Goal: Task Accomplishment & Management: Complete application form

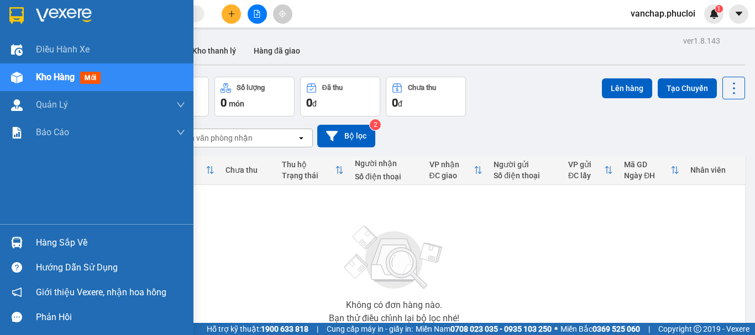
click at [44, 240] on div "Hàng sắp về" at bounding box center [110, 243] width 149 height 17
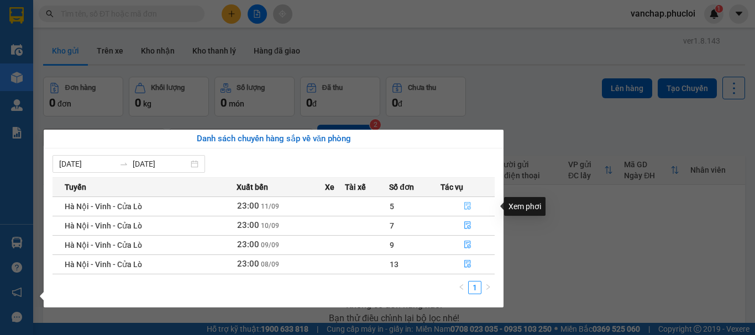
click at [467, 207] on icon "file-done" at bounding box center [468, 206] width 8 height 8
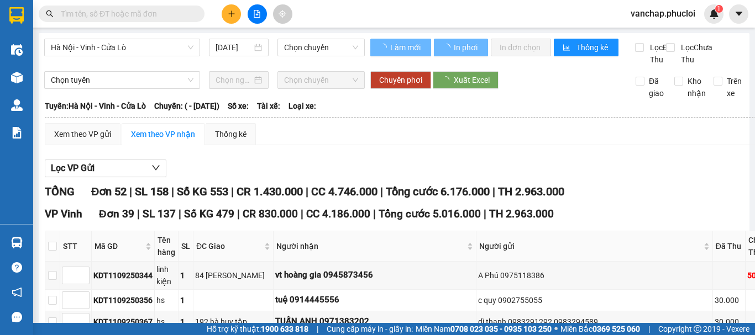
type input "[DATE]"
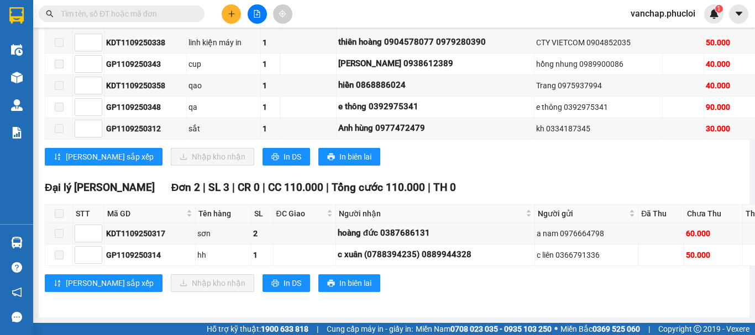
scroll to position [2238, 0]
click at [271, 160] on icon "printer" at bounding box center [274, 156] width 7 height 7
click at [228, 14] on button at bounding box center [231, 13] width 19 height 19
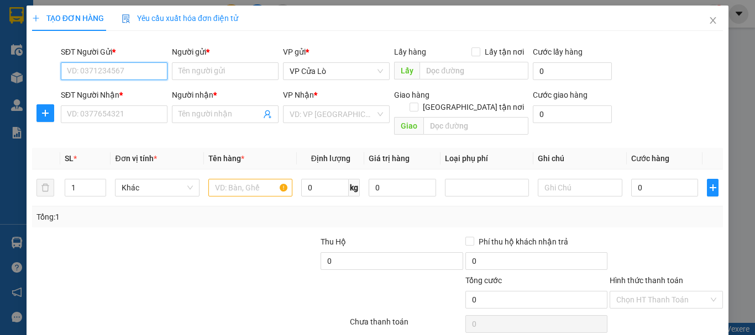
click at [124, 75] on input "SĐT Người Gửi *" at bounding box center [114, 71] width 107 height 18
type input "0364390883"
click at [111, 96] on div "0364390883 - TRÀ MY" at bounding box center [113, 93] width 92 height 12
type input "TRÀ MY"
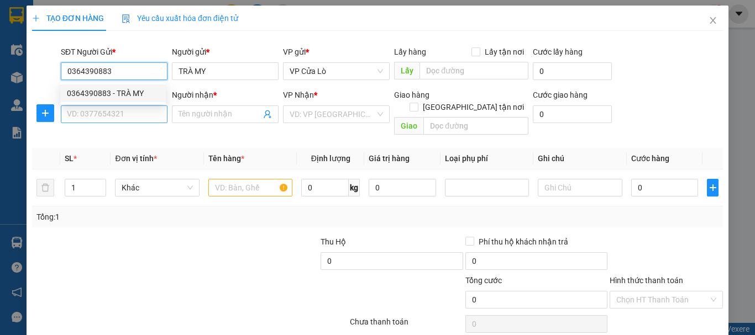
type input "0364390883"
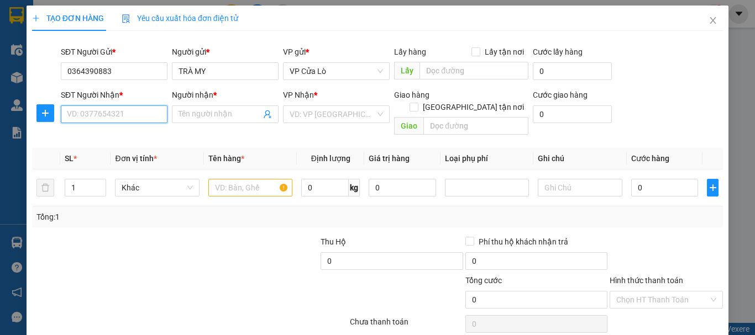
click at [113, 119] on input "SĐT Người Nhận *" at bounding box center [114, 115] width 107 height 18
click at [101, 135] on div "0364390883 - TRÀ MY" at bounding box center [113, 136] width 92 height 12
type input "0364390883"
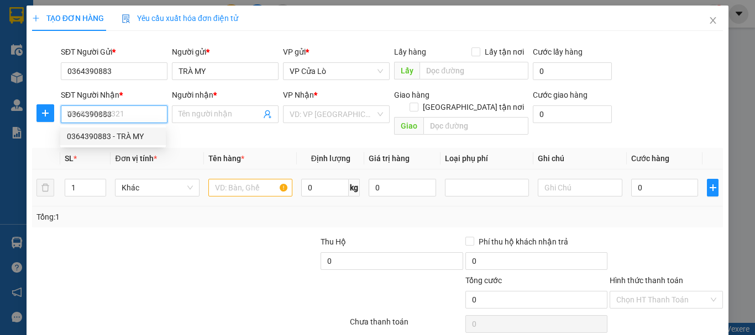
type input "TRÀ MY"
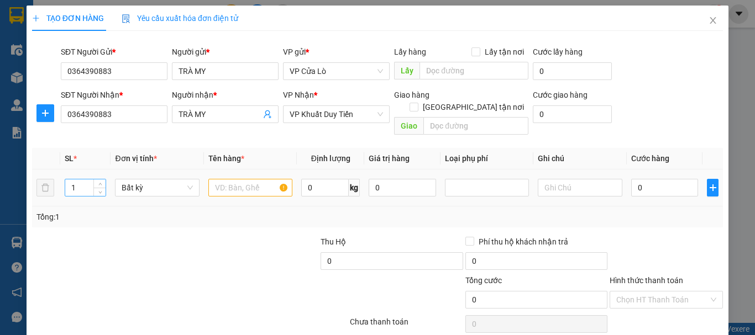
click at [88, 180] on input "1" at bounding box center [85, 188] width 41 height 17
type input "2"
click at [234, 179] on input "text" at bounding box center [250, 188] width 84 height 18
type input "HÀNG HÓA"
click at [327, 179] on input "0" at bounding box center [325, 188] width 48 height 18
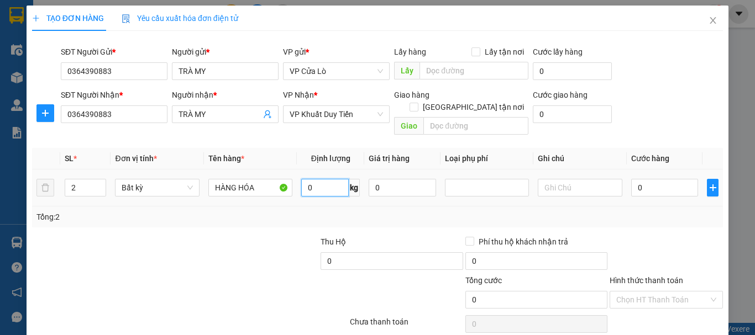
click at [311, 179] on input "0" at bounding box center [325, 188] width 48 height 18
drag, startPoint x: 266, startPoint y: 200, endPoint x: 307, endPoint y: 176, distance: 47.1
click at [269, 211] on div "Tổng: 2" at bounding box center [164, 217] width 256 height 12
click at [302, 179] on input "0" at bounding box center [325, 188] width 48 height 18
type input "39"
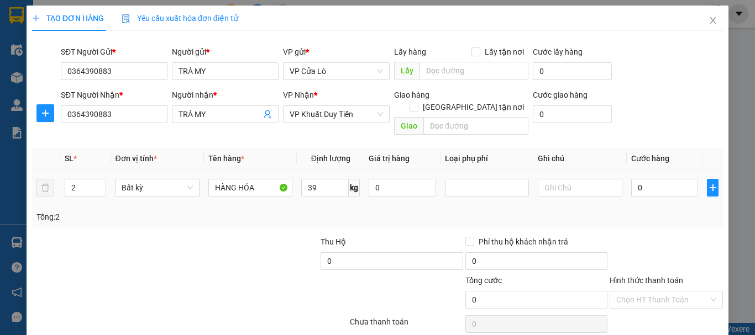
click at [315, 207] on div "Tổng: 2" at bounding box center [377, 217] width 691 height 21
type input "90.000"
click at [356, 193] on td "39 kg" at bounding box center [330, 188] width 67 height 37
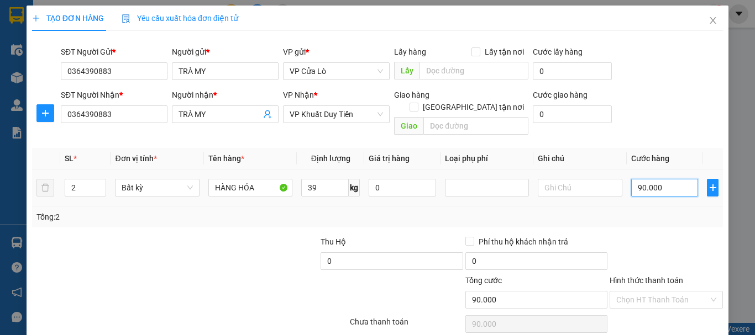
click at [631, 179] on input "90.000" at bounding box center [664, 188] width 67 height 18
type input "1"
type input "15"
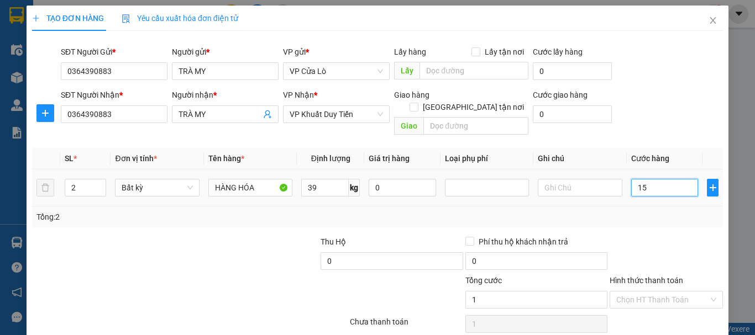
type input "15"
type input "156"
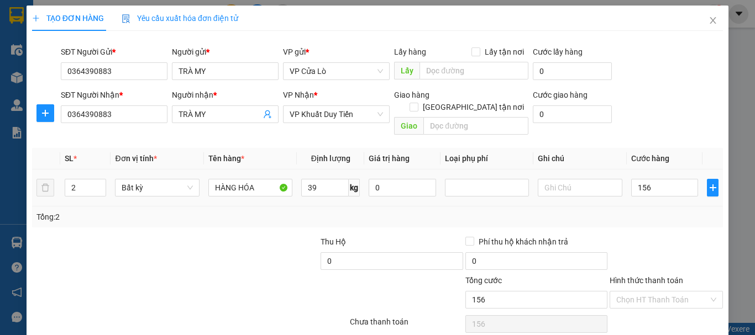
type input "156.000"
click at [635, 207] on div "Tổng: 2" at bounding box center [377, 217] width 691 height 21
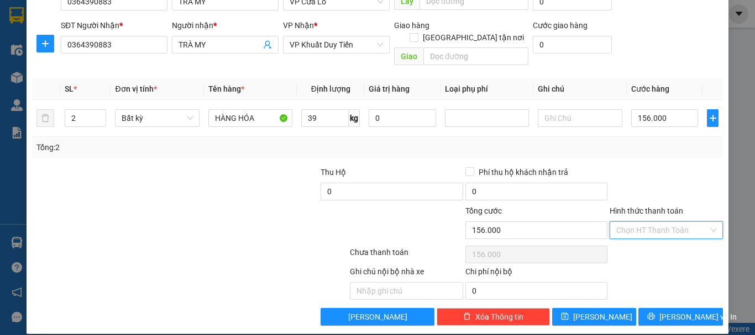
click at [669, 222] on input "Hình thức thanh toán" at bounding box center [662, 230] width 92 height 17
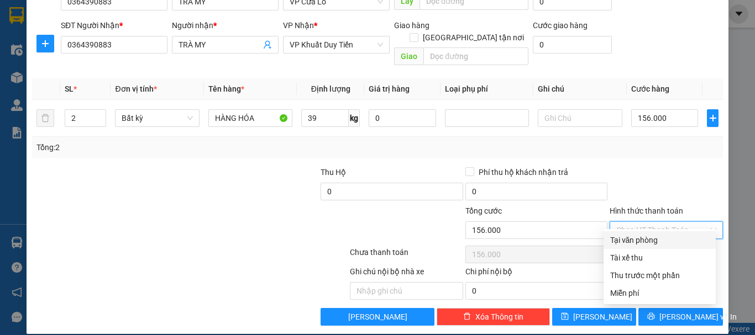
drag, startPoint x: 634, startPoint y: 240, endPoint x: 662, endPoint y: 254, distance: 30.9
click at [634, 239] on div "Tại văn phòng" at bounding box center [659, 240] width 99 height 12
type input "0"
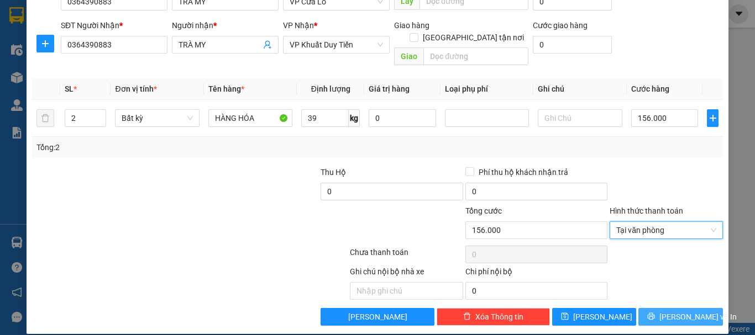
click at [679, 311] on span "[PERSON_NAME] và In" at bounding box center [697, 317] width 77 height 12
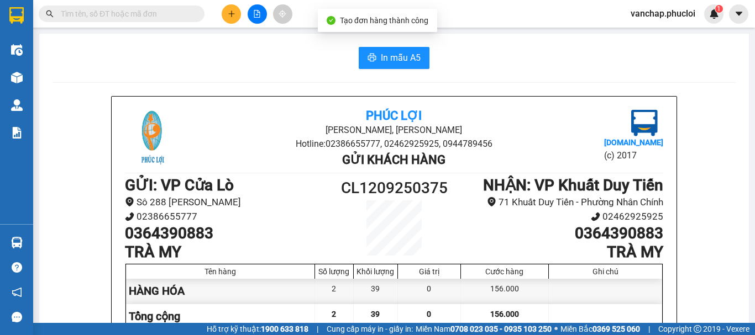
click at [637, 0] on html "Kết quả tìm kiếm ( 0 ) Bộ lọc No Data vanchap.phucloi 1 Điều hành xe Kho hàng m…" at bounding box center [377, 167] width 755 height 335
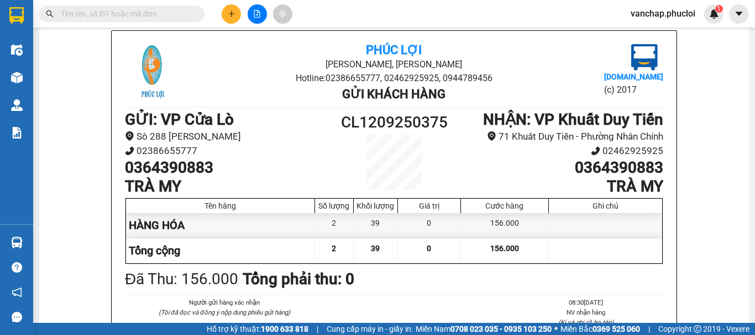
scroll to position [67, 0]
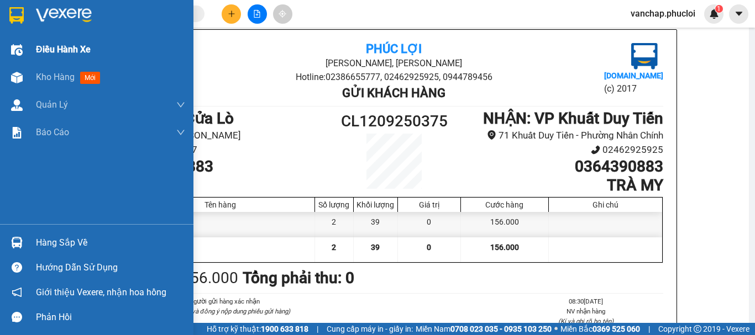
drag, startPoint x: 65, startPoint y: 38, endPoint x: 137, endPoint y: 52, distance: 73.2
click at [82, 40] on div "Điều hành xe" at bounding box center [110, 50] width 149 height 28
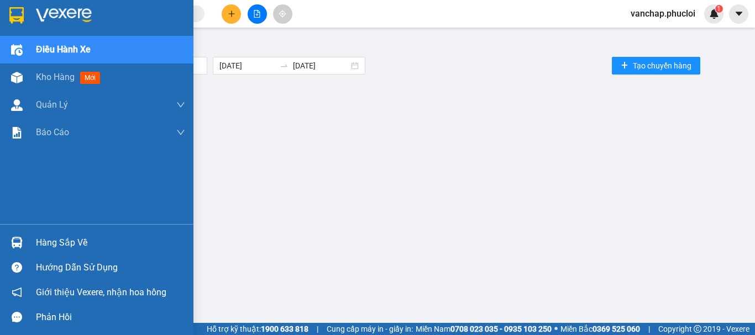
click at [74, 14] on img at bounding box center [64, 15] width 56 height 17
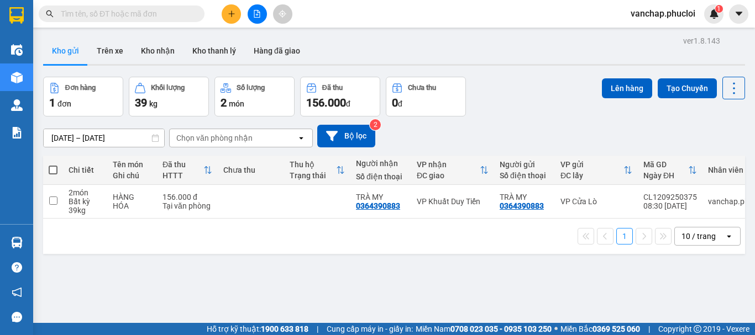
click at [54, 172] on span at bounding box center [53, 170] width 9 height 9
click at [53, 165] on input "checkbox" at bounding box center [53, 165] width 0 height 0
checkbox input "true"
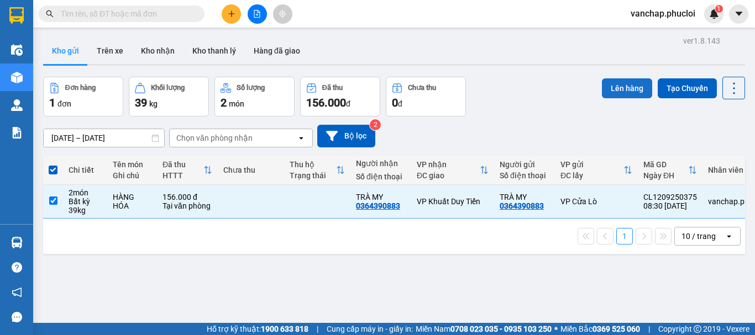
click at [602, 86] on button "Lên hàng" at bounding box center [627, 88] width 50 height 20
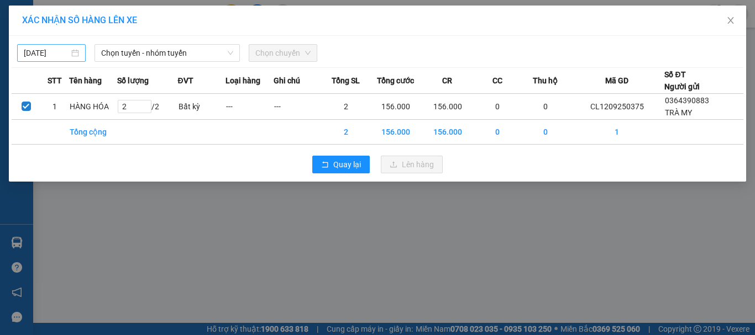
click at [80, 50] on div "[DATE]" at bounding box center [51, 53] width 69 height 18
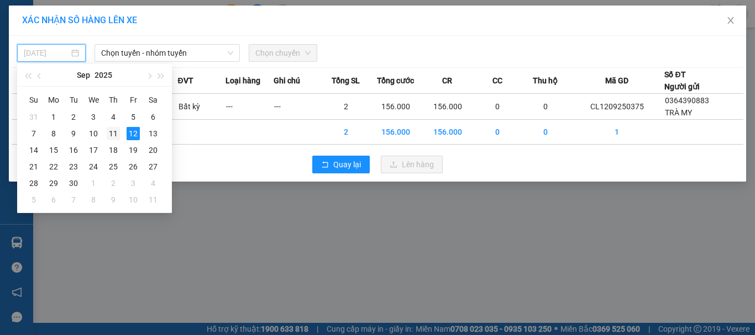
click at [117, 132] on div "11" at bounding box center [113, 133] width 13 height 13
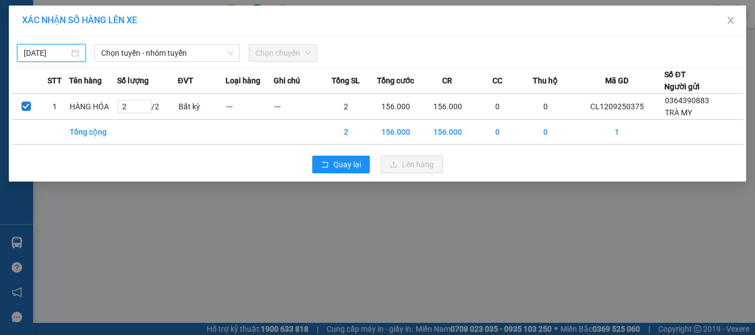
type input "[DATE]"
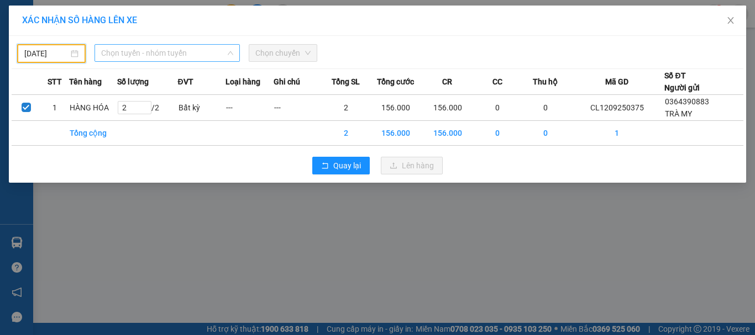
click at [151, 54] on span "Chọn tuyến - nhóm tuyến" at bounding box center [167, 53] width 132 height 17
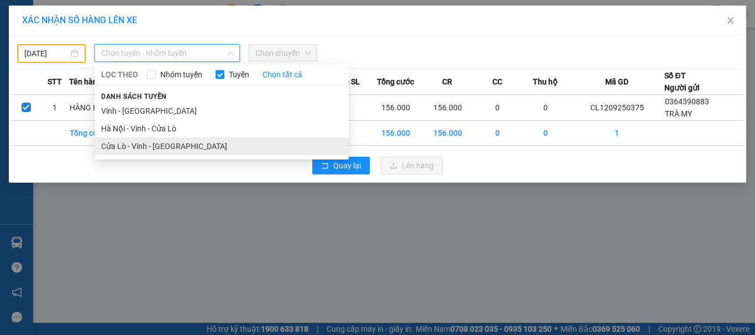
click at [134, 146] on li "Cửa Lò - Vinh - [GEOGRAPHIC_DATA]" at bounding box center [222, 147] width 254 height 18
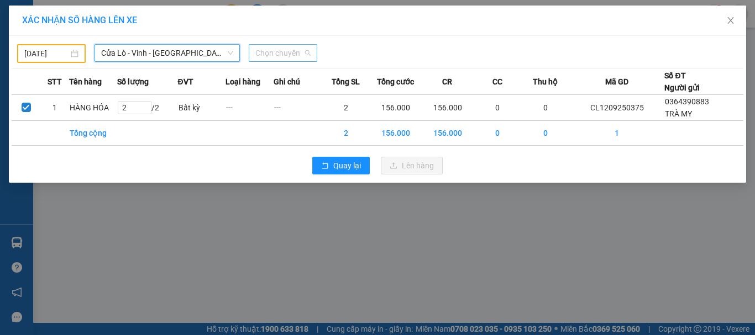
click at [292, 51] on span "Chọn chuyến" at bounding box center [282, 53] width 55 height 17
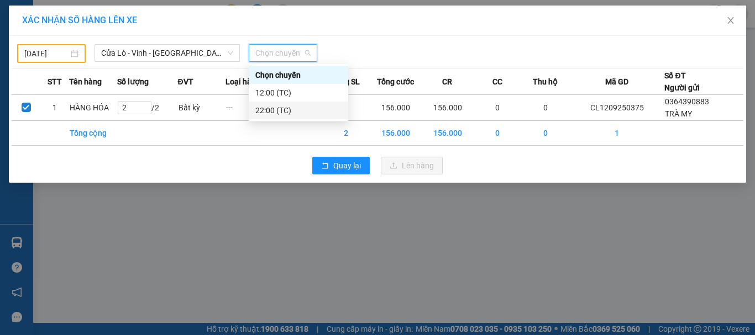
click at [270, 111] on div "22:00 (TC)" at bounding box center [298, 110] width 86 height 12
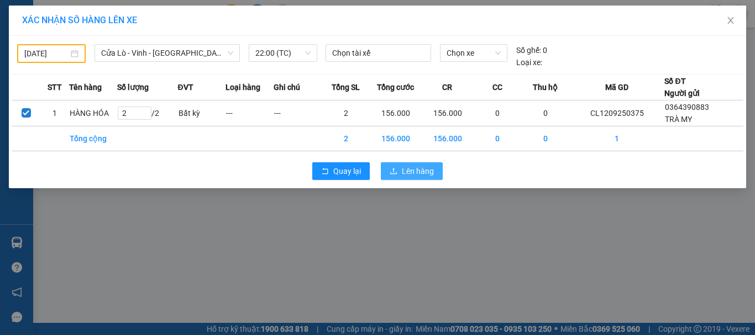
click at [407, 169] on span "Lên hàng" at bounding box center [418, 171] width 32 height 12
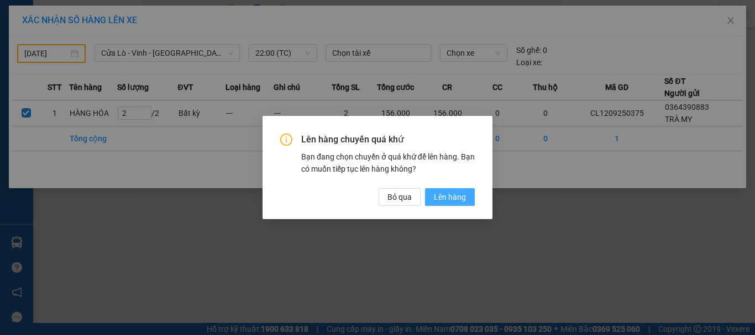
click at [444, 195] on span "Lên hàng" at bounding box center [450, 197] width 32 height 12
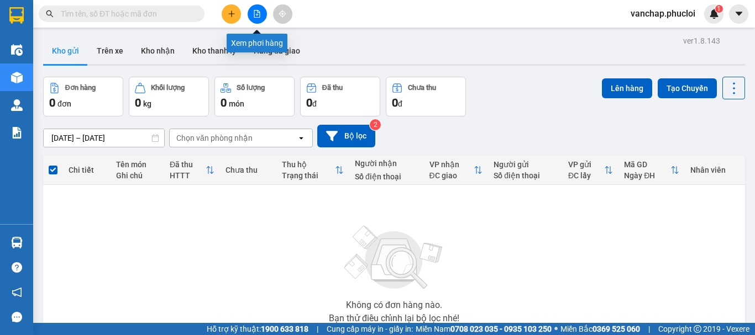
click at [255, 12] on icon "file-add" at bounding box center [257, 14] width 8 height 8
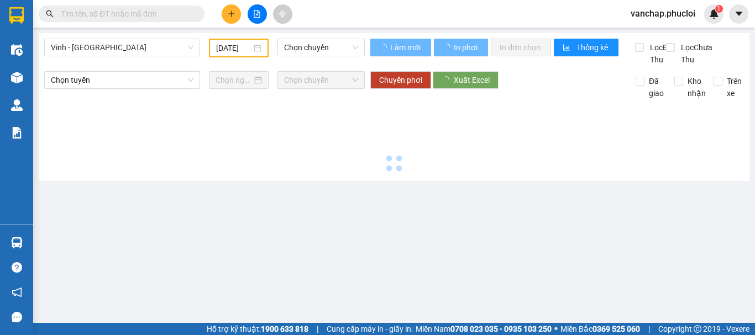
type input "[DATE]"
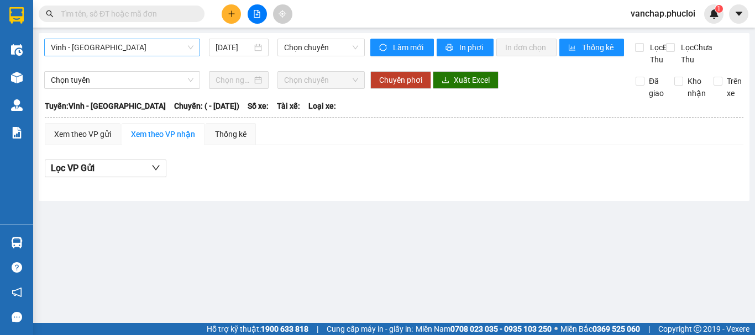
click at [166, 52] on span "Vinh - [GEOGRAPHIC_DATA]" at bounding box center [122, 47] width 143 height 17
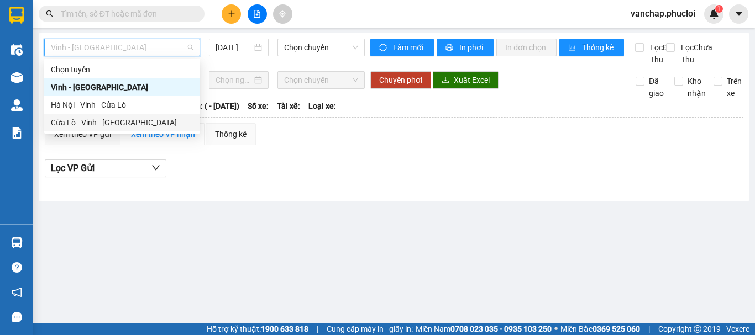
click at [122, 118] on div "Cửa Lò - Vinh - [GEOGRAPHIC_DATA]" at bounding box center [122, 123] width 143 height 12
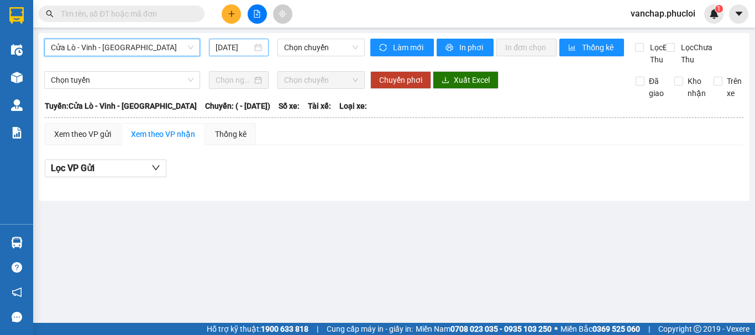
click at [262, 43] on div "[DATE]" at bounding box center [239, 47] width 46 height 12
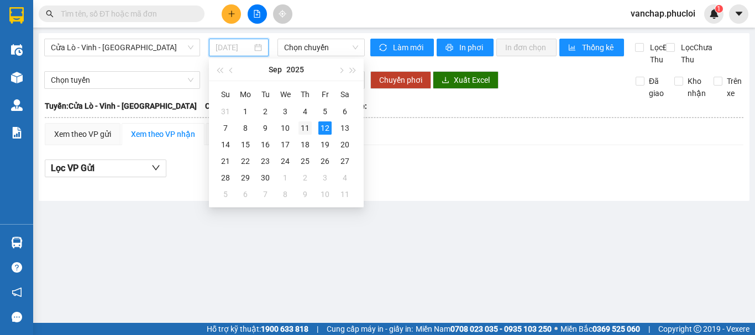
click at [302, 130] on div "11" at bounding box center [304, 128] width 13 height 13
type input "[DATE]"
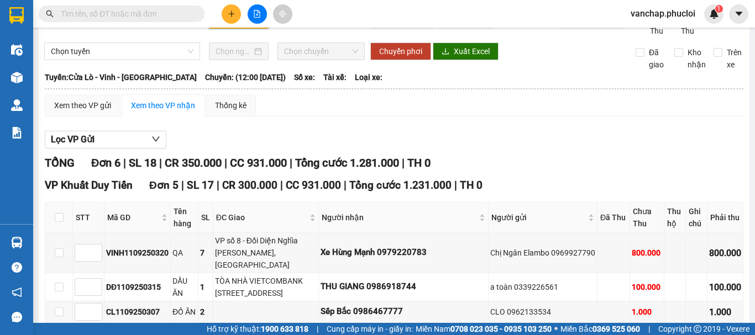
scroll to position [2, 0]
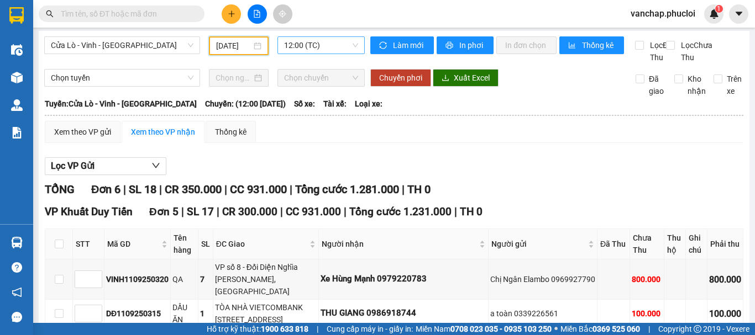
click at [305, 45] on span "12:00 (TC)" at bounding box center [321, 45] width 74 height 17
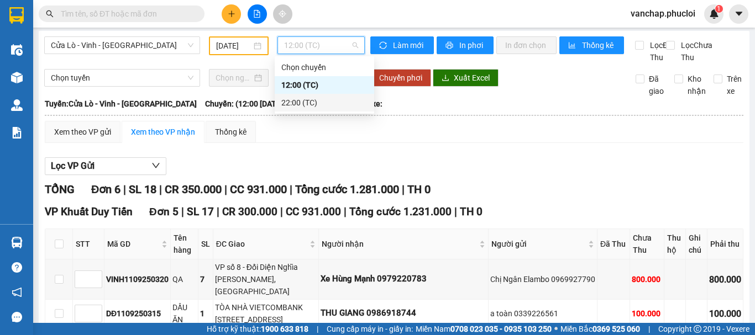
click at [297, 104] on div "22:00 (TC)" at bounding box center [324, 103] width 86 height 12
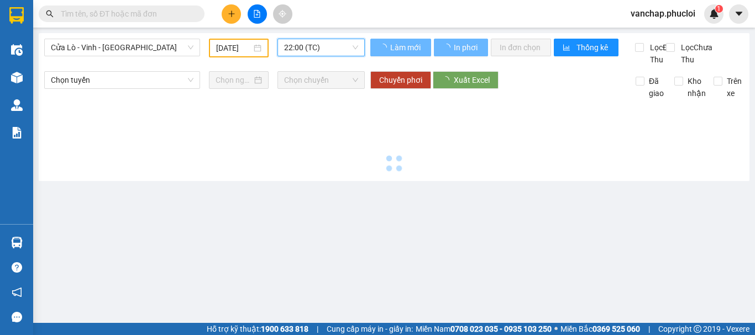
scroll to position [0, 0]
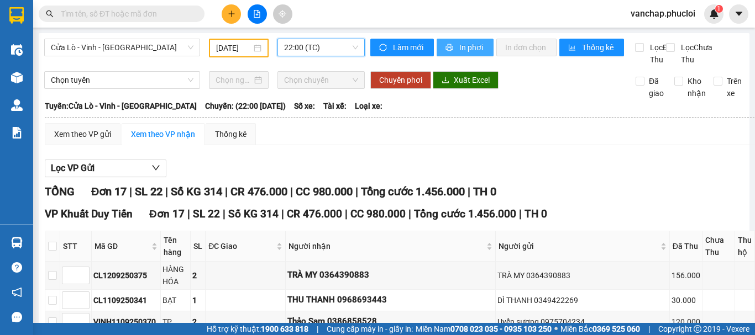
click at [463, 49] on span "In phơi" at bounding box center [471, 47] width 25 height 12
click at [296, 46] on span "22:00 (TC)" at bounding box center [321, 47] width 74 height 17
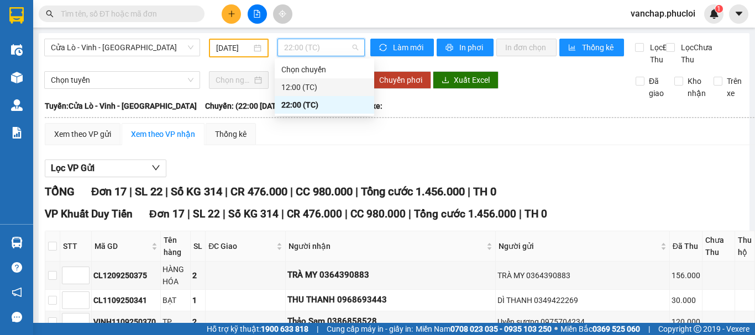
click at [300, 86] on div "12:00 (TC)" at bounding box center [324, 87] width 86 height 12
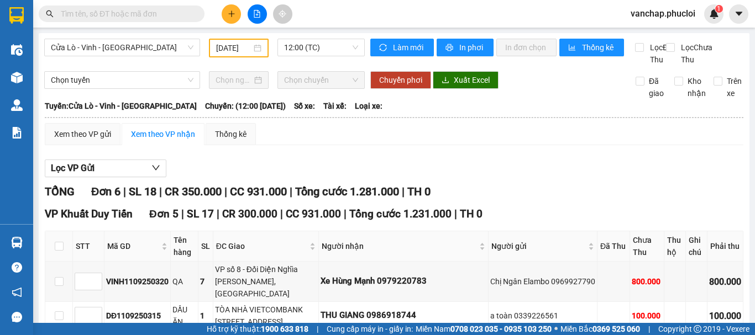
click at [262, 49] on div "[DATE]" at bounding box center [239, 48] width 60 height 19
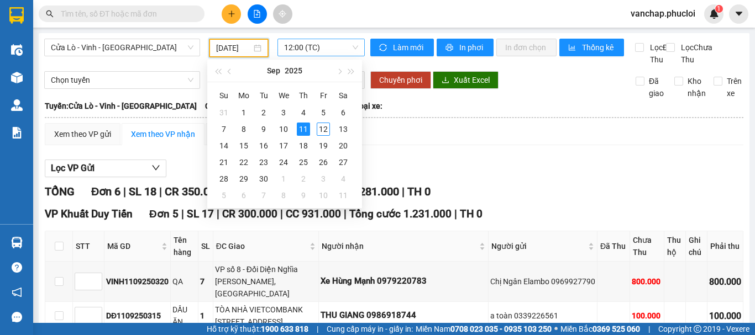
click at [300, 48] on span "12:00 (TC)" at bounding box center [321, 47] width 74 height 17
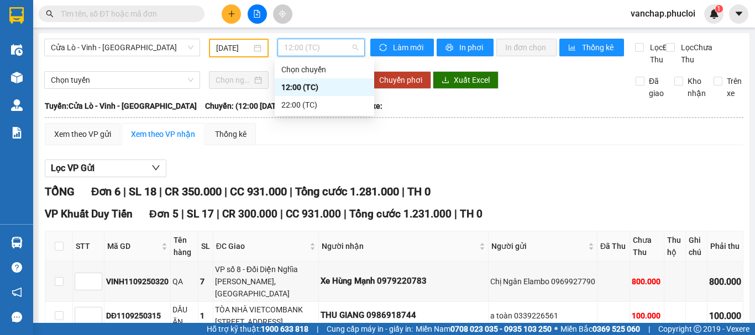
scroll to position [0, 0]
click at [300, 103] on div "22:00 (TC)" at bounding box center [324, 105] width 86 height 12
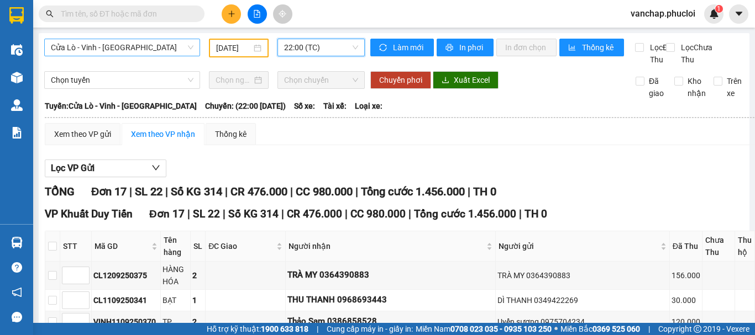
click at [143, 50] on span "Cửa Lò - Vinh - [GEOGRAPHIC_DATA]" at bounding box center [122, 47] width 143 height 17
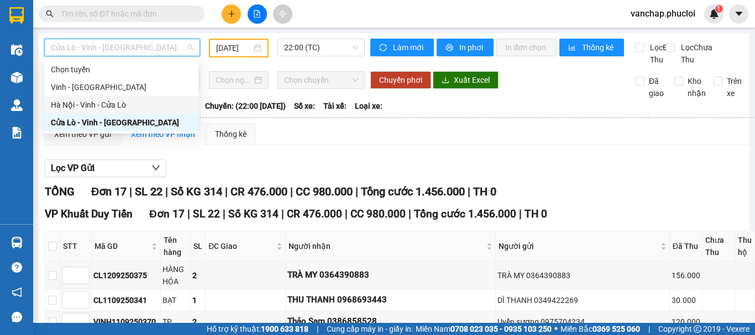
click at [114, 101] on div "Hà Nội - Vinh - Cửa Lò" at bounding box center [121, 105] width 141 height 12
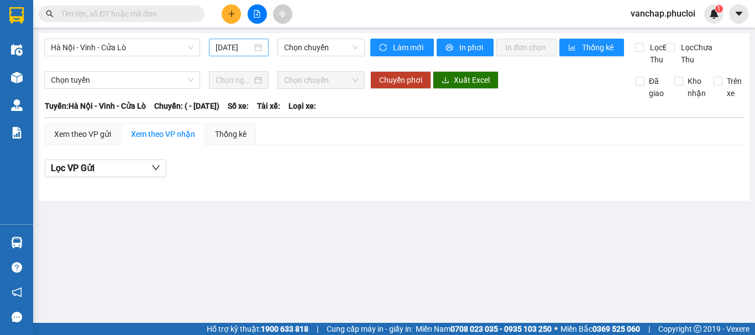
click at [261, 49] on div "[DATE]" at bounding box center [239, 47] width 46 height 12
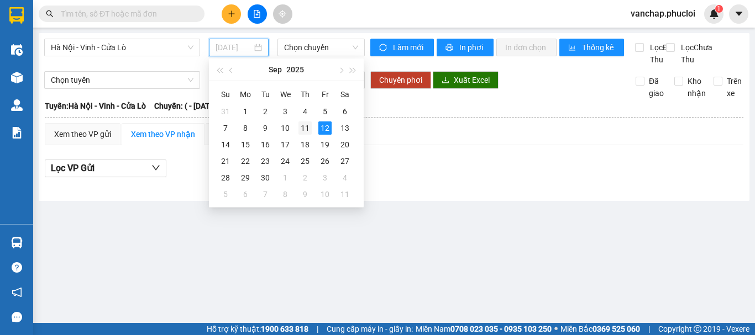
click at [308, 127] on div "11" at bounding box center [304, 128] width 13 height 13
type input "[DATE]"
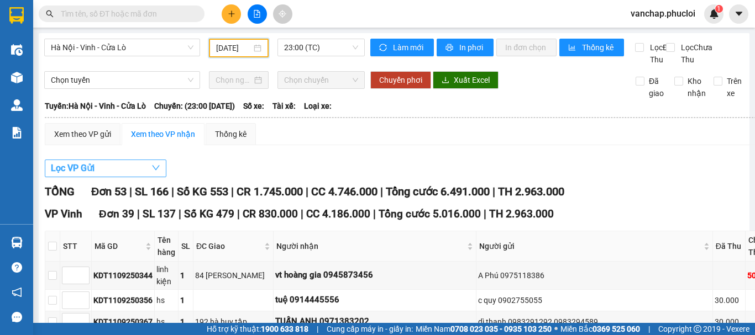
click at [99, 177] on button "Lọc VP Gửi" at bounding box center [106, 169] width 122 height 18
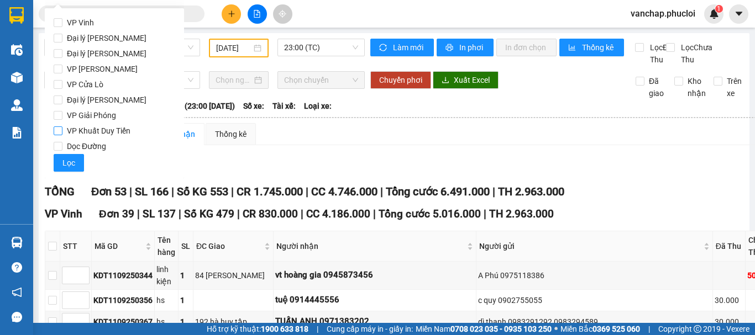
click at [59, 130] on input "VP Khuất Duy Tiến" at bounding box center [58, 131] width 9 height 9
checkbox input "true"
click at [65, 162] on span "Lọc" at bounding box center [68, 163] width 13 height 12
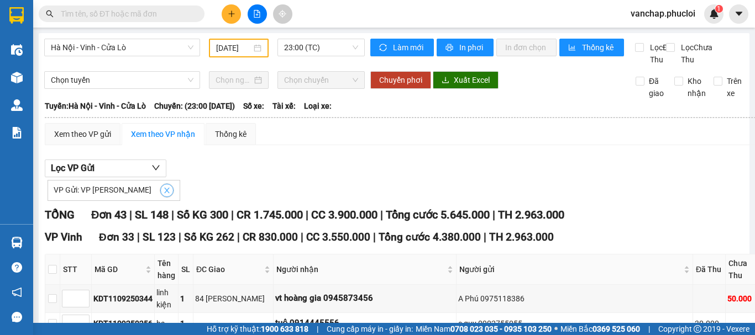
click at [163, 195] on icon "close" at bounding box center [167, 191] width 8 height 8
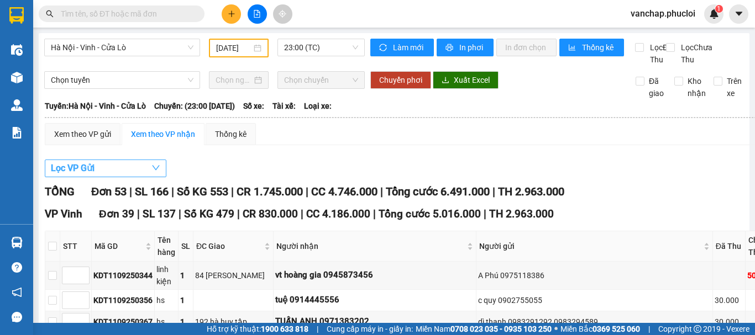
click at [128, 177] on button "Lọc VP Gửi" at bounding box center [106, 169] width 122 height 18
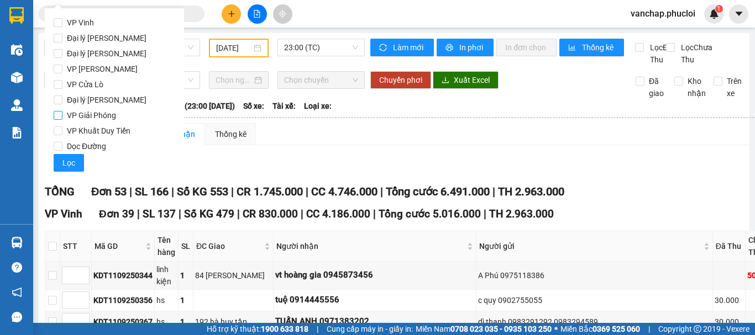
click at [61, 116] on input "VP Giải Phóng" at bounding box center [58, 115] width 9 height 9
checkbox input "true"
click at [65, 161] on span "Lọc" at bounding box center [68, 163] width 13 height 12
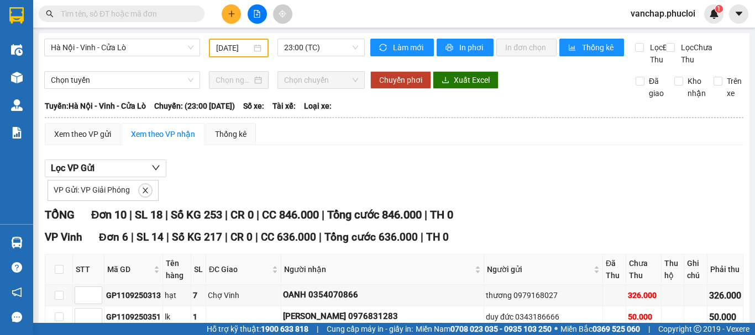
click at [139, 196] on div "VP Gửi: VP Giải Phóng" at bounding box center [103, 190] width 111 height 21
click at [146, 193] on icon "close" at bounding box center [146, 191] width 6 height 6
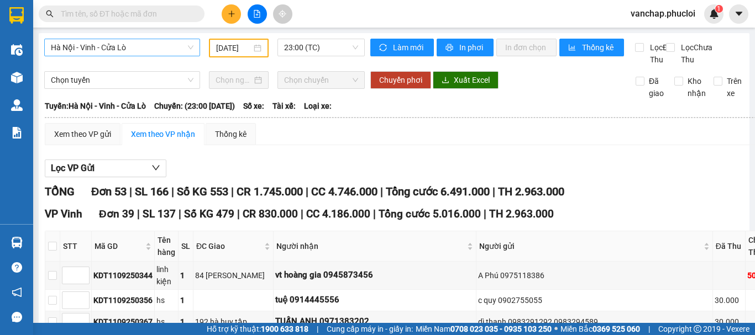
click at [161, 48] on span "Hà Nội - Vinh - Cửa Lò" at bounding box center [122, 47] width 143 height 17
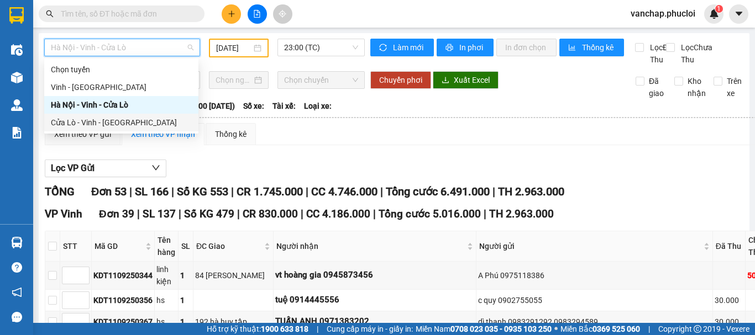
click at [77, 120] on div "Cửa Lò - Vinh - [GEOGRAPHIC_DATA]" at bounding box center [121, 123] width 141 height 12
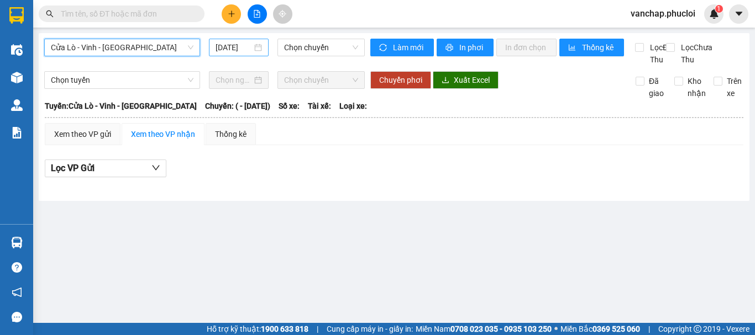
click at [261, 48] on div "[DATE]" at bounding box center [239, 47] width 46 height 12
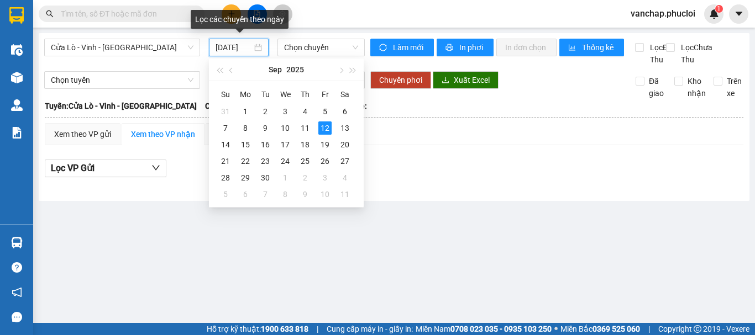
scroll to position [0, 3]
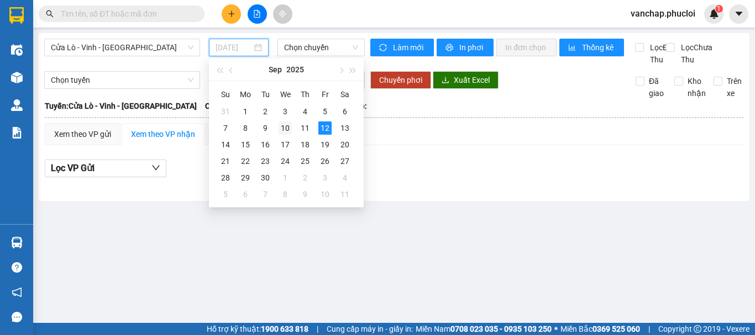
click at [281, 129] on div "10" at bounding box center [285, 128] width 13 height 13
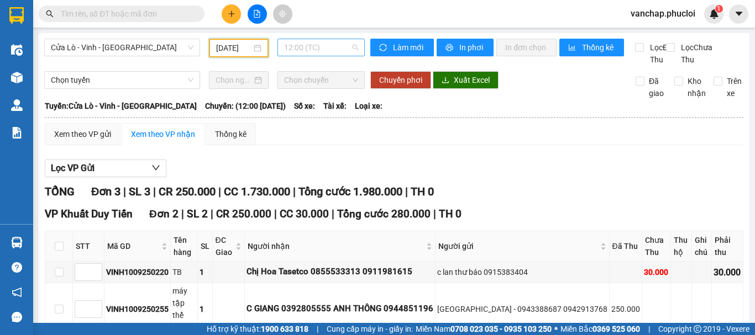
click at [306, 54] on span "12:00 (TC)" at bounding box center [321, 47] width 74 height 17
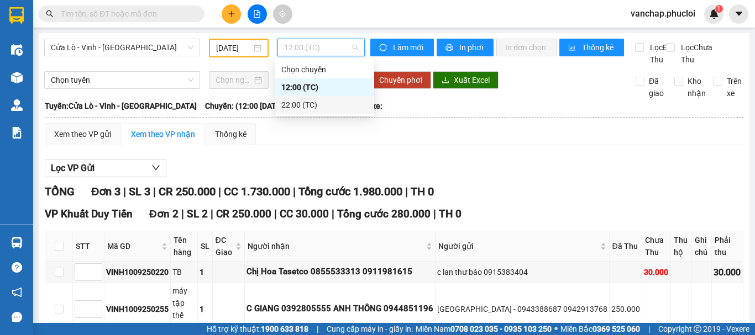
click at [286, 104] on div "22:00 (TC)" at bounding box center [324, 105] width 86 height 12
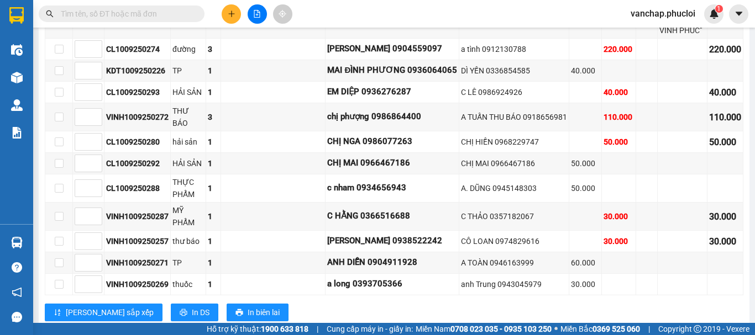
scroll to position [360, 0]
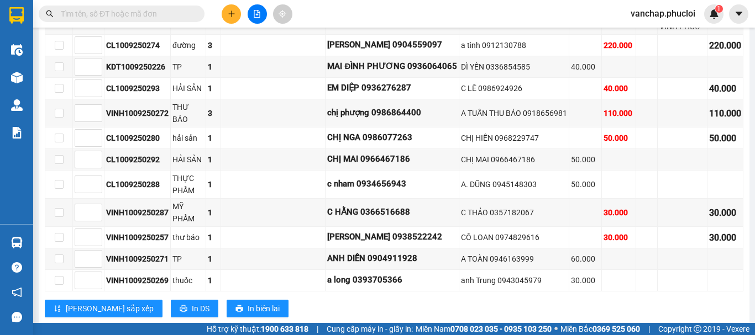
drag, startPoint x: 746, startPoint y: 184, endPoint x: 754, endPoint y: -67, distance: 251.1
click at [754, 0] on html "Kết quả tìm kiếm ( 0 ) Bộ lọc No Data vanchap.phucloi 1 Điều hành xe Kho hàng m…" at bounding box center [377, 167] width 755 height 335
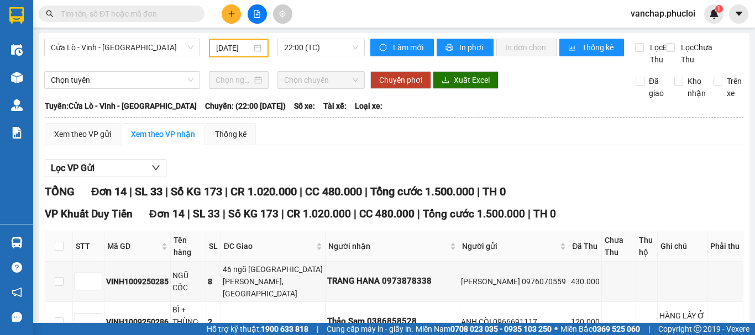
click at [258, 49] on div "[DATE]" at bounding box center [238, 48] width 45 height 12
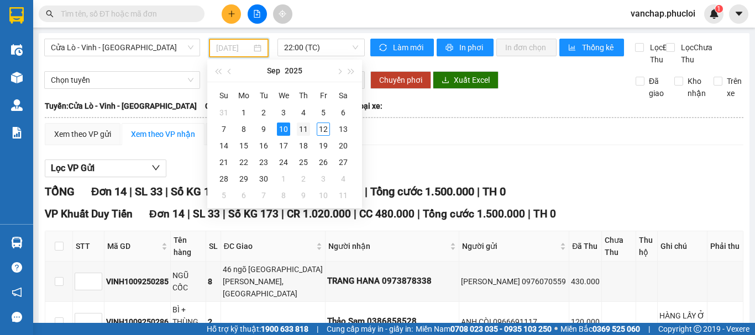
click at [300, 127] on div "11" at bounding box center [303, 129] width 13 height 13
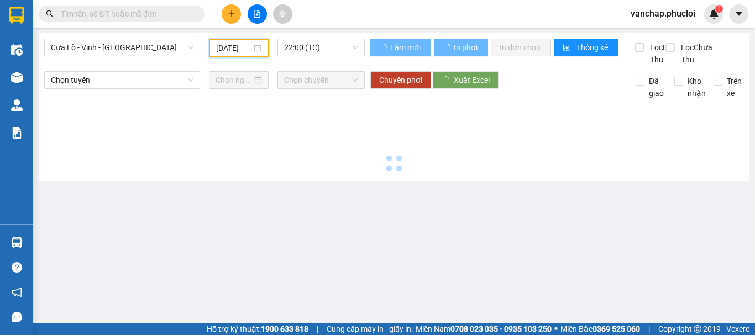
type input "[DATE]"
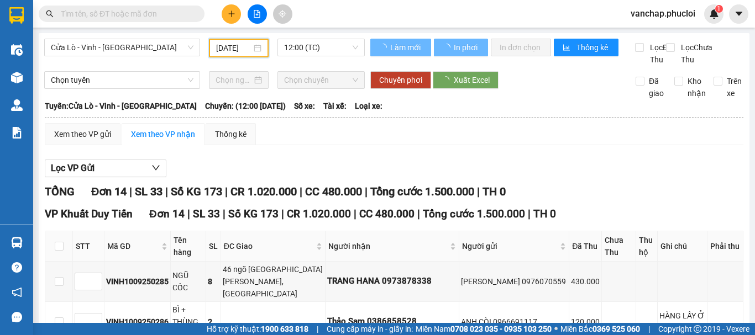
scroll to position [0, 4]
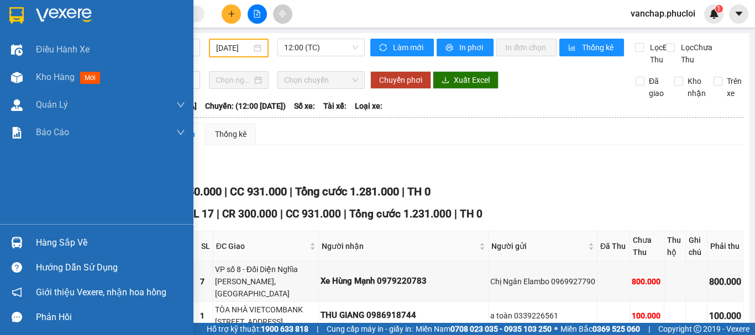
click at [49, 12] on img at bounding box center [64, 15] width 56 height 17
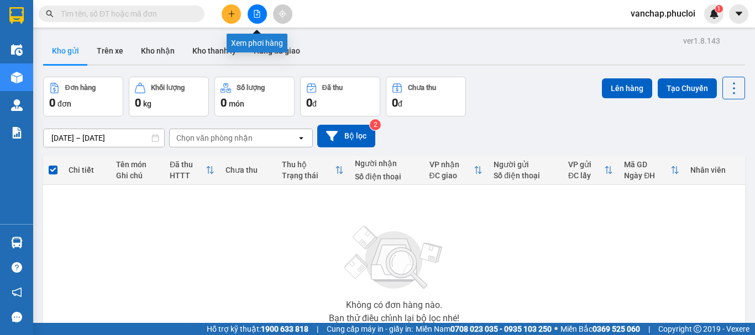
click at [258, 17] on icon "file-add" at bounding box center [257, 14] width 6 height 8
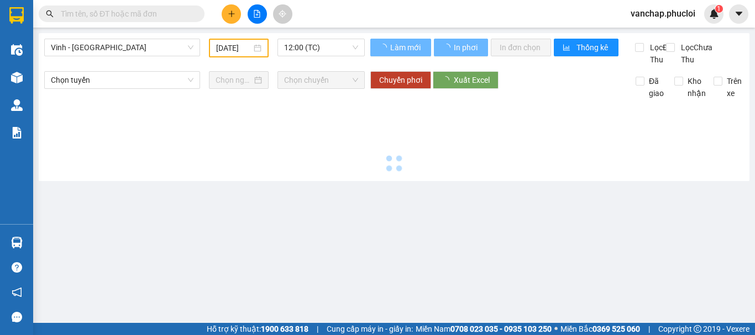
type input "[DATE]"
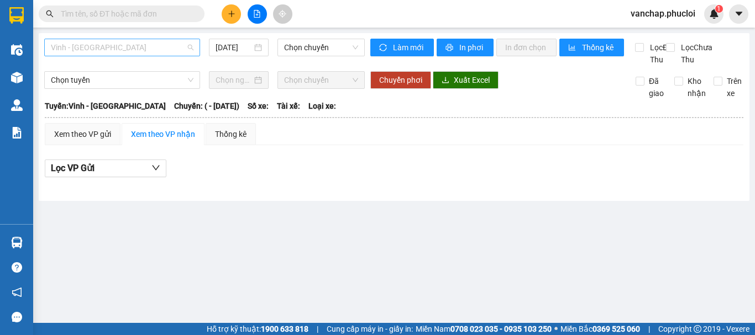
click at [111, 45] on span "Vinh - [GEOGRAPHIC_DATA]" at bounding box center [122, 47] width 143 height 17
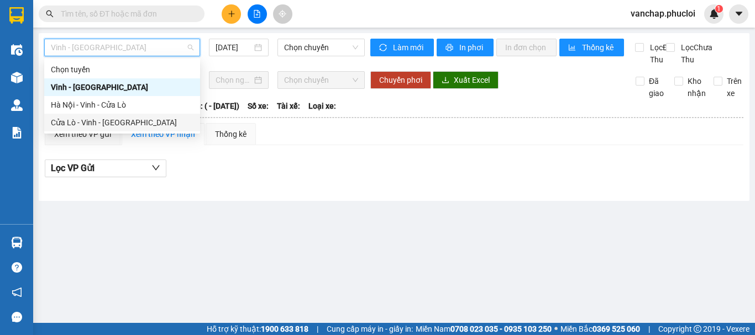
click at [83, 123] on div "Cửa Lò - Vinh - [GEOGRAPHIC_DATA]" at bounding box center [122, 123] width 143 height 12
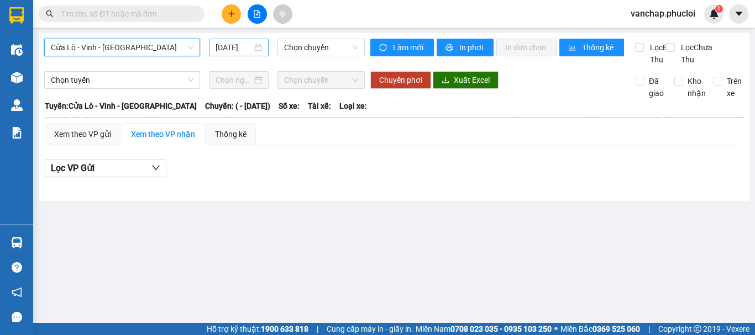
click at [259, 48] on div "[DATE]" at bounding box center [239, 47] width 46 height 12
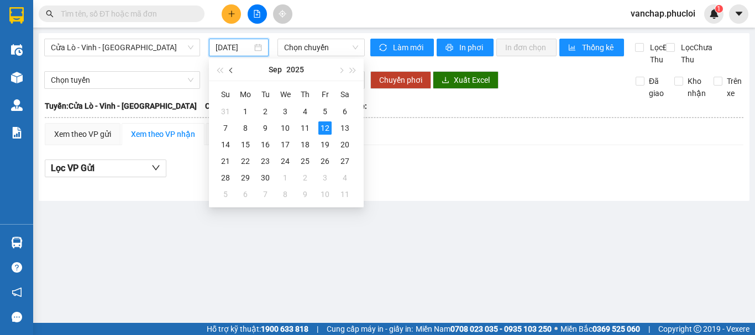
click at [229, 71] on span "button" at bounding box center [232, 71] width 6 height 6
click at [224, 180] on div "24" at bounding box center [225, 177] width 13 height 13
type input "[DATE]"
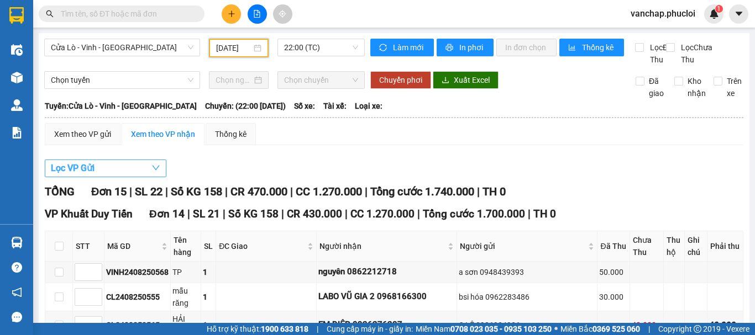
click at [104, 177] on button "Lọc VP Gửi" at bounding box center [106, 169] width 122 height 18
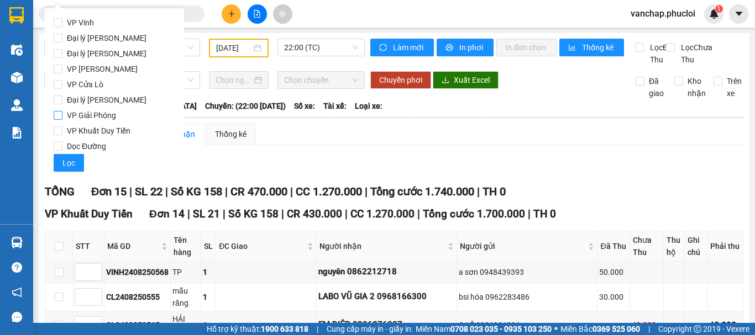
click at [56, 117] on input "VP Giải Phóng" at bounding box center [58, 115] width 9 height 9
checkbox input "true"
click at [71, 162] on span "Lọc" at bounding box center [68, 163] width 13 height 12
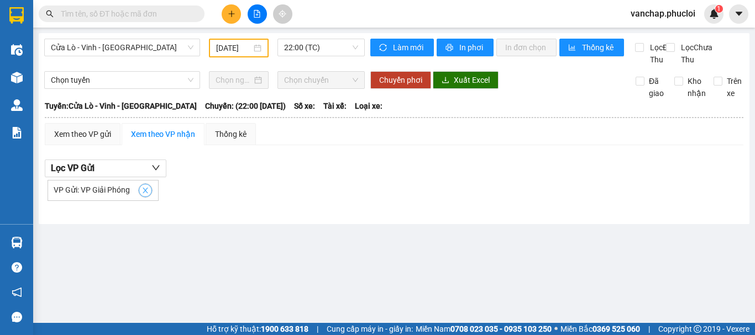
click at [145, 195] on icon "close" at bounding box center [145, 191] width 8 height 8
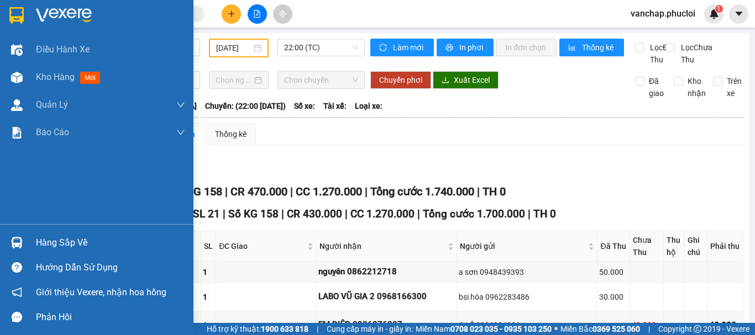
click at [61, 12] on img at bounding box center [64, 15] width 56 height 17
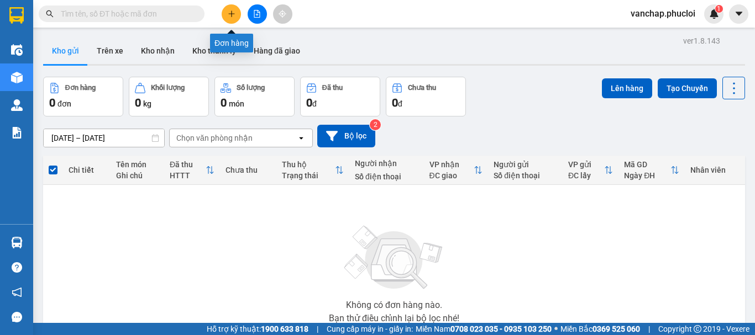
click at [233, 22] on button at bounding box center [231, 13] width 19 height 19
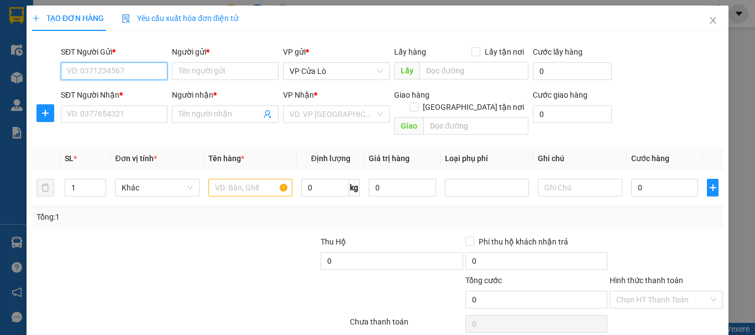
click at [133, 71] on input "SĐT Người Gửi *" at bounding box center [114, 71] width 107 height 18
click at [117, 95] on div "0915234115 - [PERSON_NAME]" at bounding box center [121, 93] width 109 height 12
type input "0915234115"
type input "[PERSON_NAME]"
type input "0915234115"
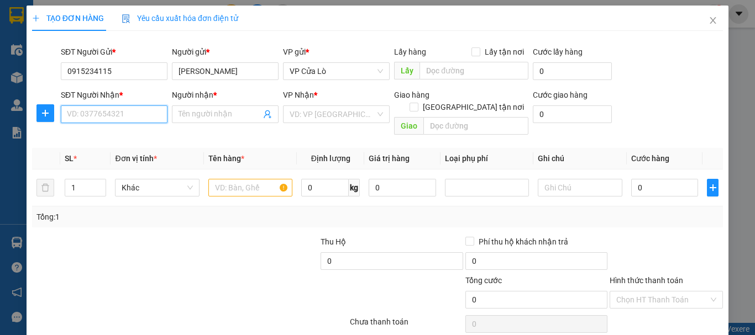
click at [117, 115] on input "SĐT Người Nhận *" at bounding box center [114, 115] width 107 height 18
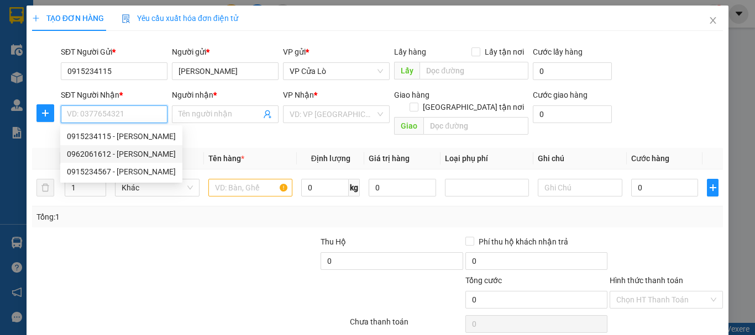
click at [125, 157] on div "0962061612 - [PERSON_NAME]" at bounding box center [121, 154] width 109 height 12
type input "0962061612"
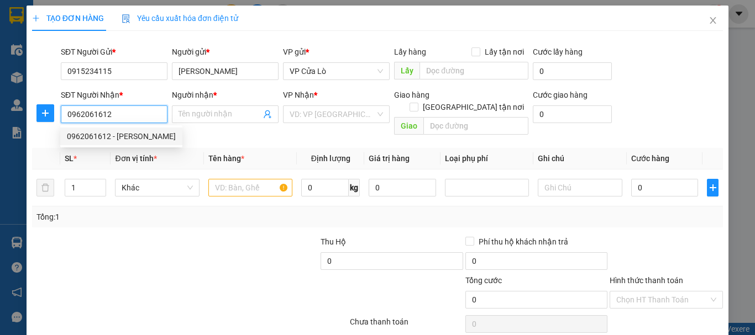
type input "[PERSON_NAME]"
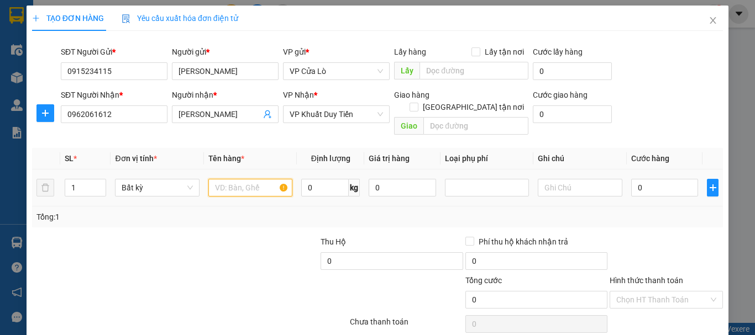
click at [232, 179] on input "text" at bounding box center [250, 188] width 84 height 18
type input "THỰC PHẨM"
click at [297, 171] on td "0 kg" at bounding box center [330, 188] width 67 height 37
click at [317, 179] on input "0" at bounding box center [325, 188] width 48 height 18
type input "16"
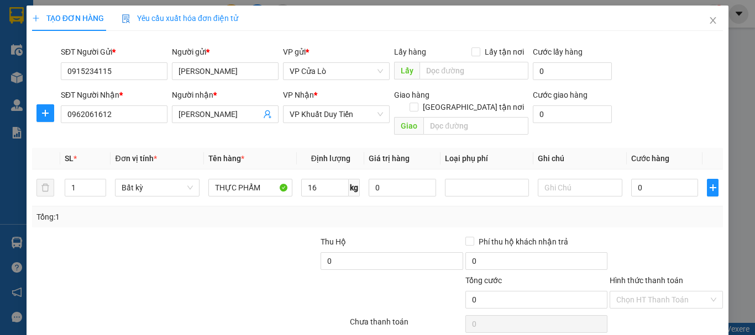
click at [313, 211] on div "Tổng: 1" at bounding box center [377, 217] width 682 height 12
type input "50.000"
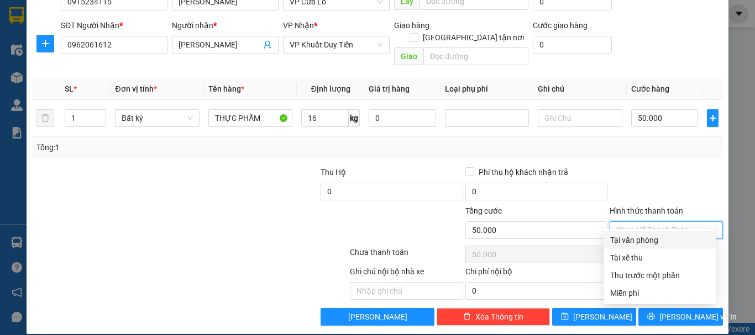
click at [663, 222] on input "Hình thức thanh toán" at bounding box center [662, 230] width 92 height 17
click at [626, 239] on div "Tại văn phòng" at bounding box center [659, 240] width 99 height 12
type input "0"
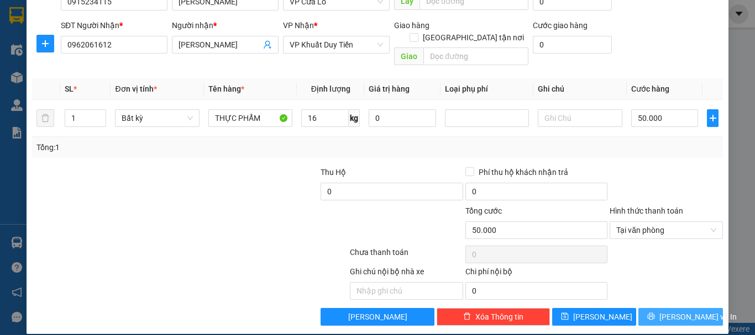
click at [645, 308] on button "[PERSON_NAME] và In" at bounding box center [680, 317] width 85 height 18
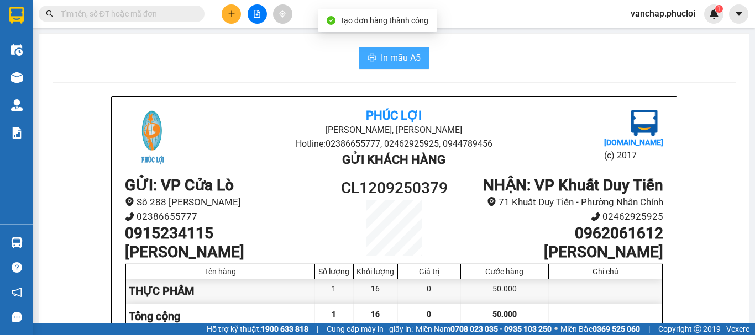
click at [398, 54] on span "In mẫu A5" at bounding box center [401, 58] width 40 height 14
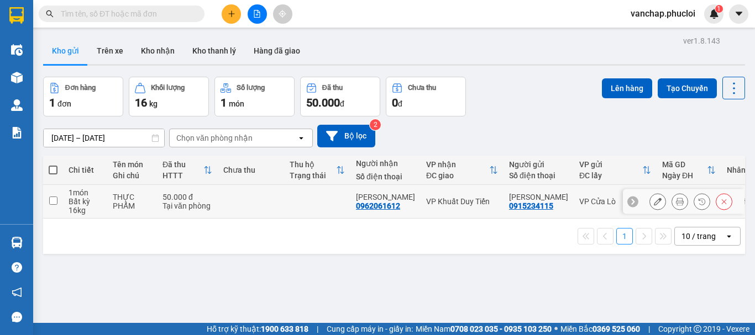
click at [676, 202] on icon at bounding box center [680, 202] width 8 height 8
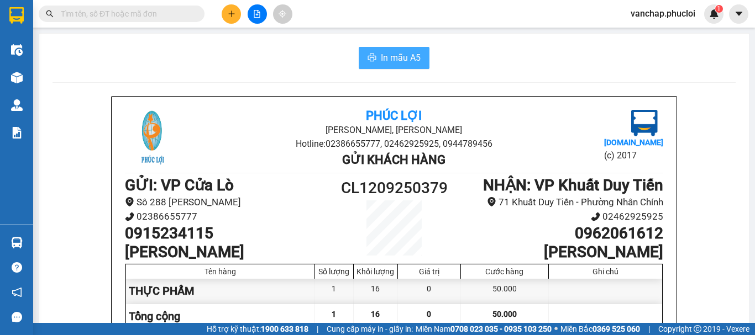
click at [381, 60] on span "In mẫu A5" at bounding box center [401, 58] width 40 height 14
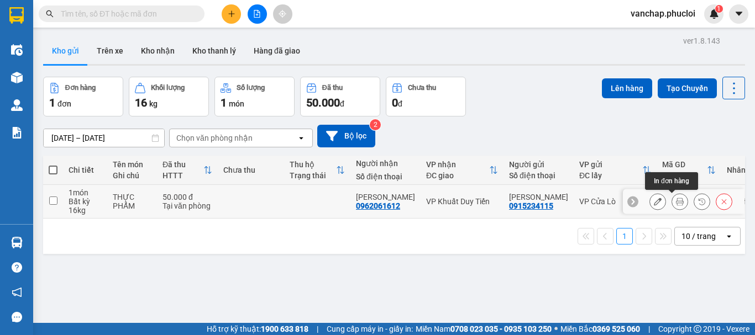
click at [676, 205] on icon at bounding box center [680, 202] width 8 height 8
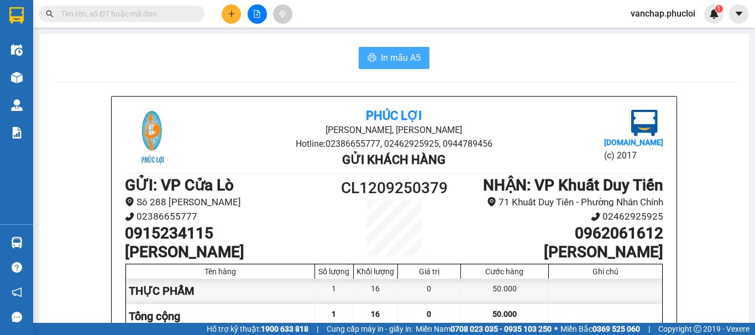
click at [391, 59] on span "In mẫu A5" at bounding box center [401, 58] width 40 height 14
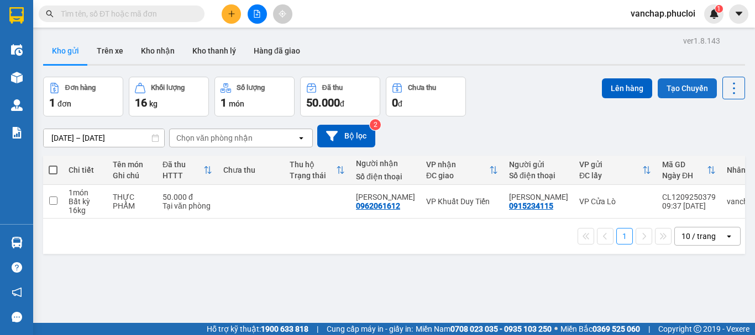
click at [670, 83] on button "Tạo Chuyến" at bounding box center [687, 88] width 59 height 20
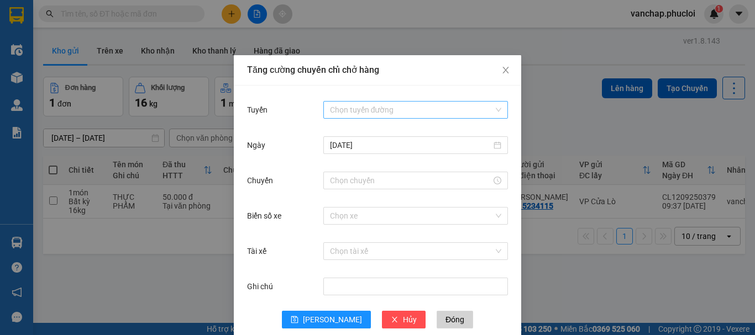
click at [380, 109] on input "Tuyến" at bounding box center [412, 110] width 164 height 17
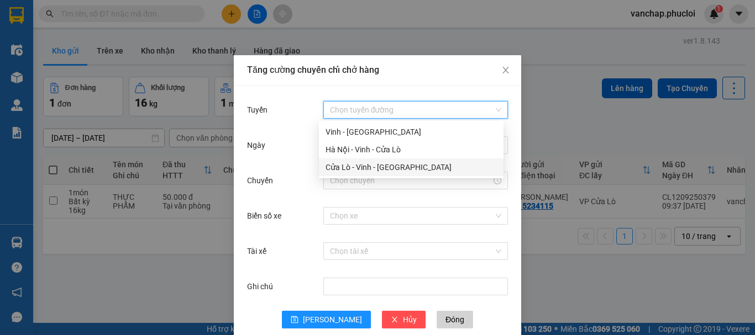
click at [349, 169] on div "Cửa Lò - Vinh - [GEOGRAPHIC_DATA]" at bounding box center [411, 167] width 171 height 12
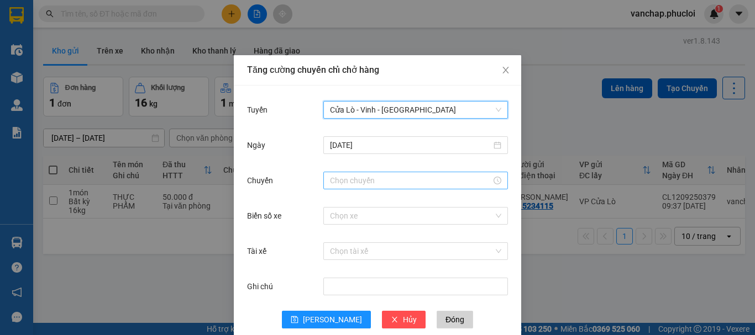
click at [354, 178] on input "Chuyến" at bounding box center [410, 181] width 161 height 12
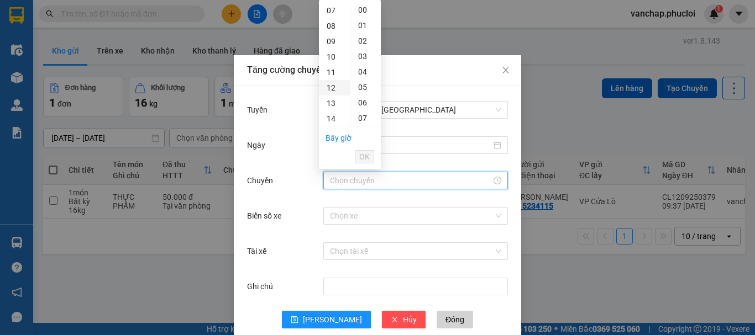
click at [336, 85] on div "12" at bounding box center [334, 87] width 31 height 15
type input "12:00"
click at [365, 158] on span "OK" at bounding box center [364, 157] width 11 height 12
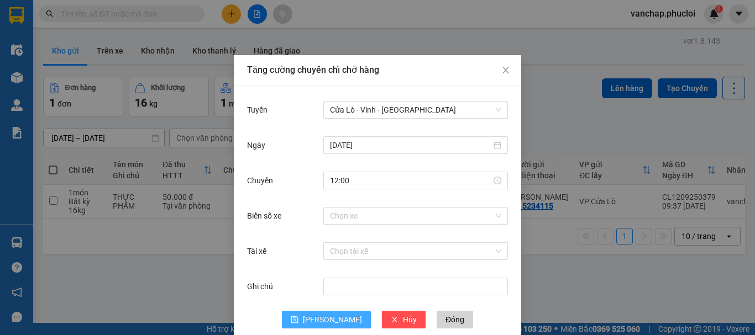
click at [322, 321] on span "[PERSON_NAME]" at bounding box center [332, 320] width 59 height 12
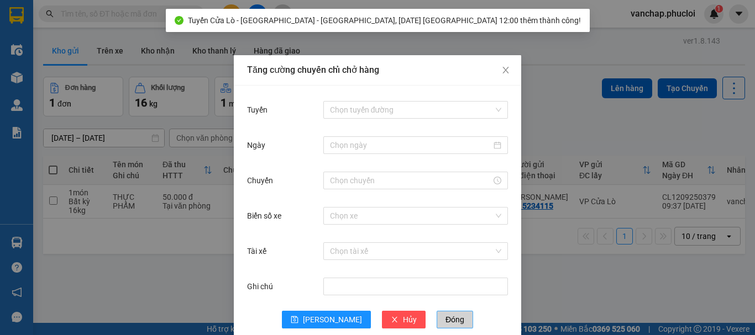
click at [445, 319] on span "Đóng" at bounding box center [454, 320] width 19 height 12
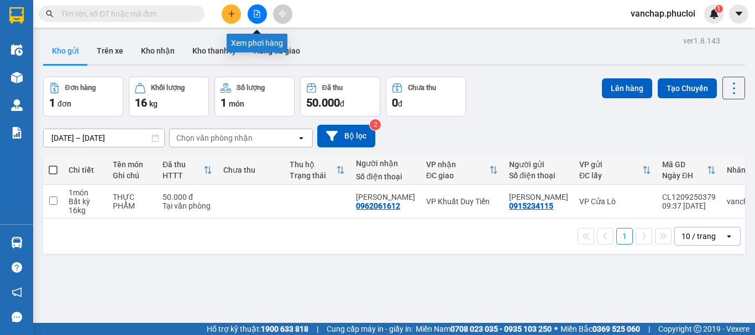
click at [254, 17] on icon "file-add" at bounding box center [257, 14] width 6 height 8
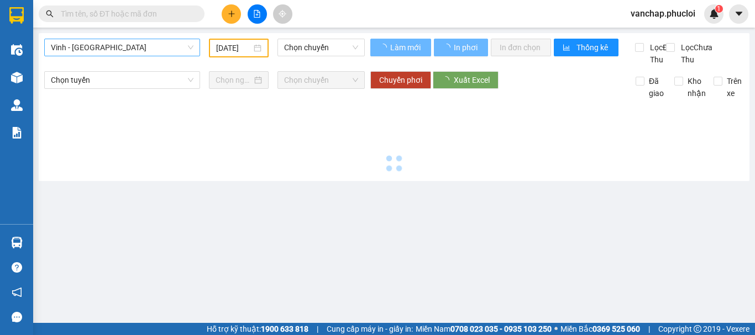
type input "[DATE]"
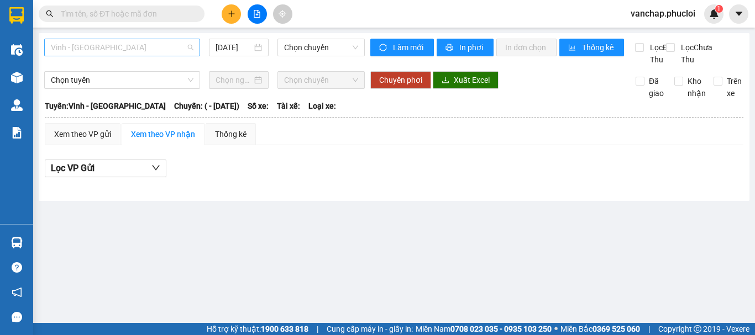
click at [130, 47] on span "Vinh - [GEOGRAPHIC_DATA]" at bounding box center [122, 47] width 143 height 17
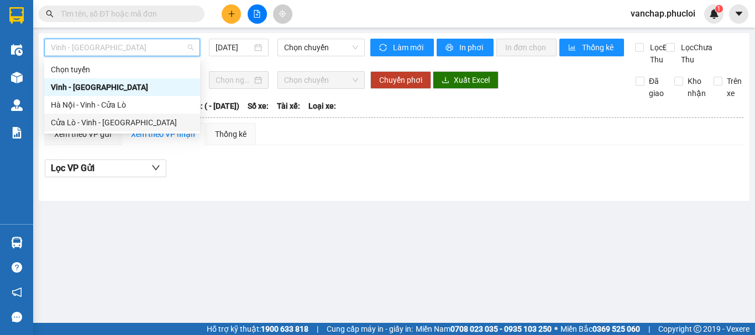
click at [99, 124] on div "Cửa Lò - Vinh - [GEOGRAPHIC_DATA]" at bounding box center [122, 123] width 143 height 12
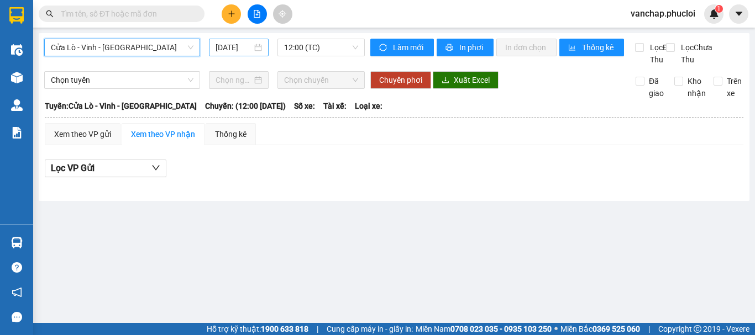
click at [259, 49] on div "[DATE]" at bounding box center [239, 47] width 46 height 12
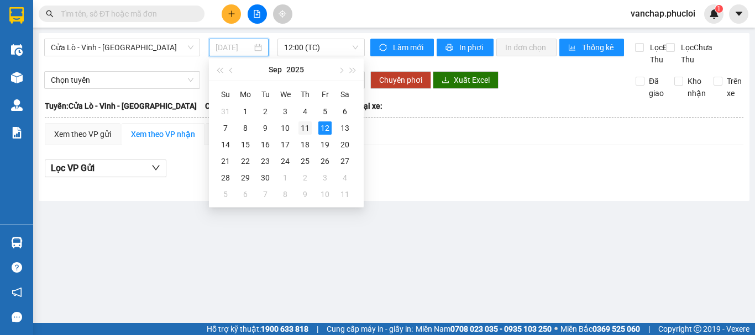
click at [306, 129] on div "11" at bounding box center [304, 128] width 13 height 13
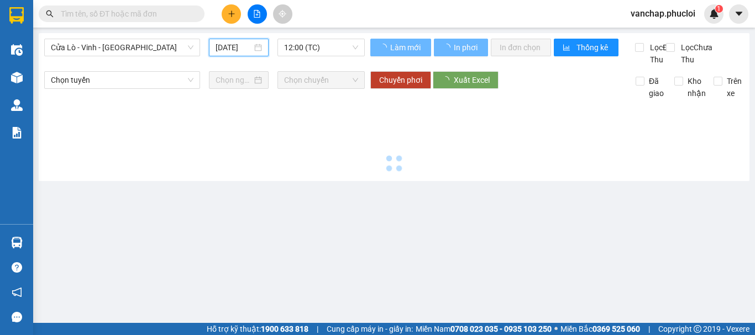
type input "[DATE]"
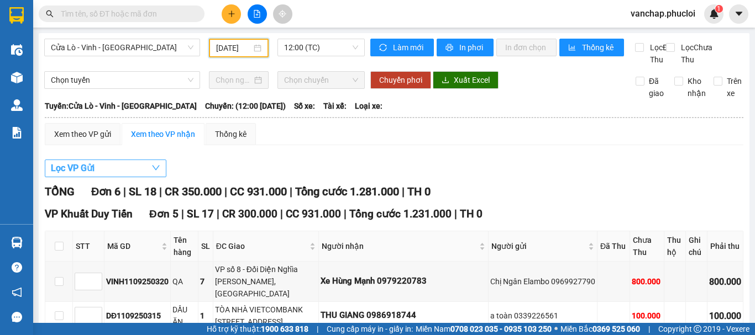
click at [122, 177] on button "Lọc VP Gửi" at bounding box center [106, 169] width 122 height 18
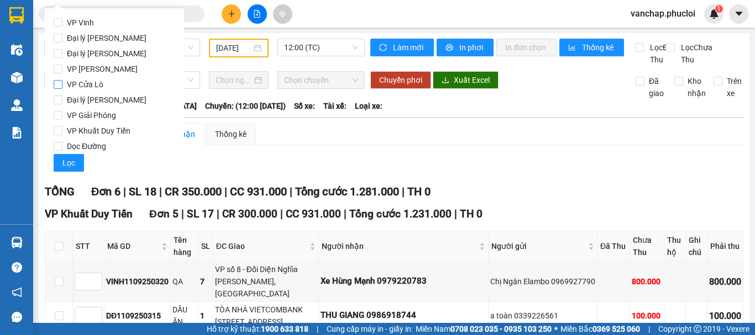
click at [59, 84] on input "VP Cửa Lò" at bounding box center [58, 84] width 9 height 9
checkbox input "true"
click at [70, 167] on span "Lọc" at bounding box center [68, 163] width 13 height 12
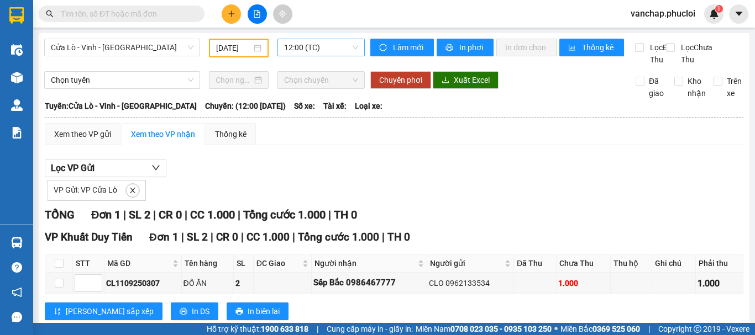
click at [325, 50] on span "12:00 (TC)" at bounding box center [321, 47] width 74 height 17
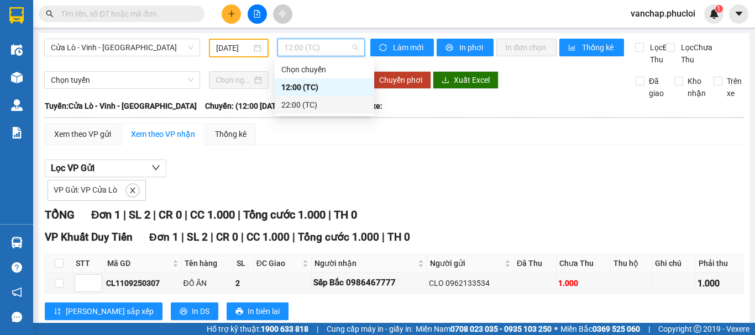
click at [290, 110] on div "22:00 (TC)" at bounding box center [324, 105] width 86 height 12
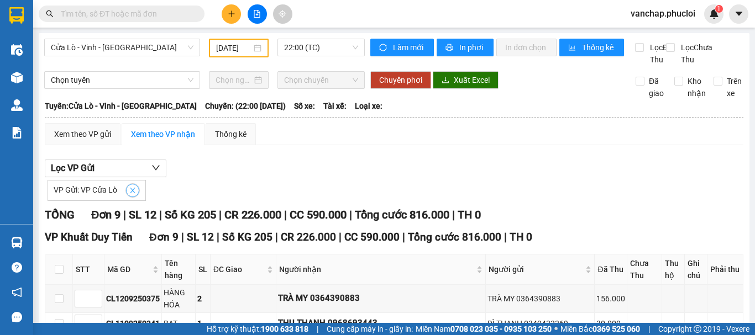
click at [132, 195] on icon "close" at bounding box center [133, 191] width 8 height 8
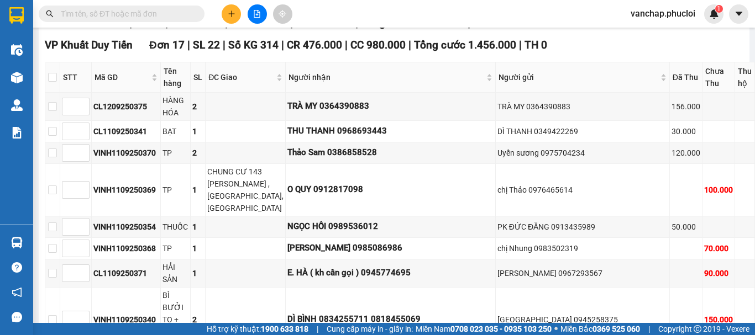
scroll to position [54, 0]
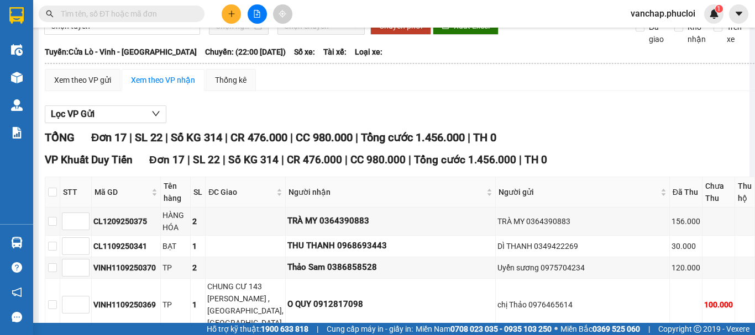
click at [237, 11] on button at bounding box center [231, 13] width 19 height 19
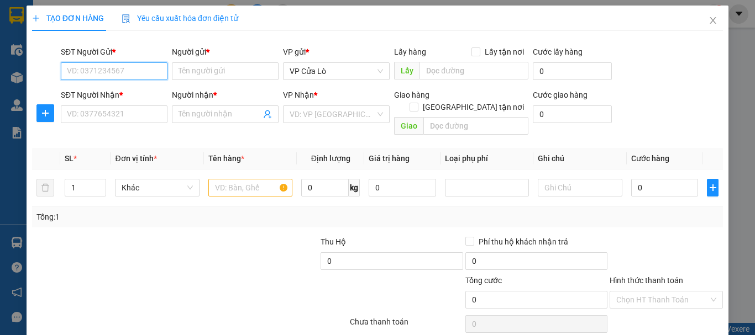
click at [101, 69] on input "SĐT Người Gửi *" at bounding box center [114, 71] width 107 height 18
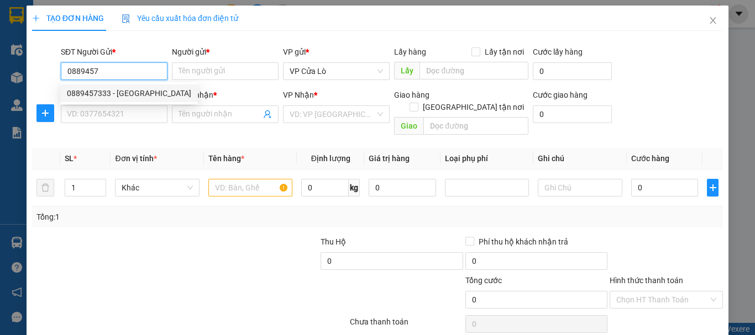
click at [95, 91] on div "0889457333 - [GEOGRAPHIC_DATA]" at bounding box center [129, 93] width 124 height 12
type input "0889457333"
type input "ANH TRUNG"
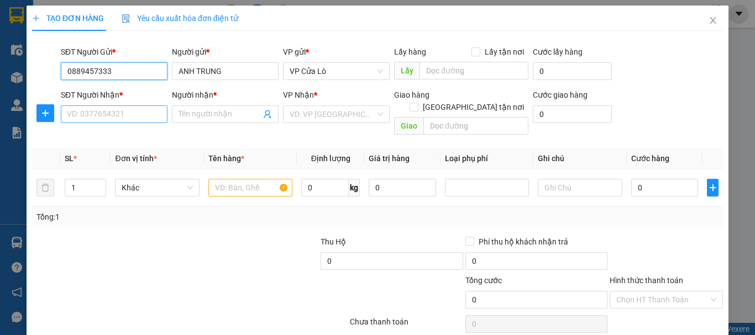
type input "0889457333"
click at [99, 117] on input "SĐT Người Nhận *" at bounding box center [114, 115] width 107 height 18
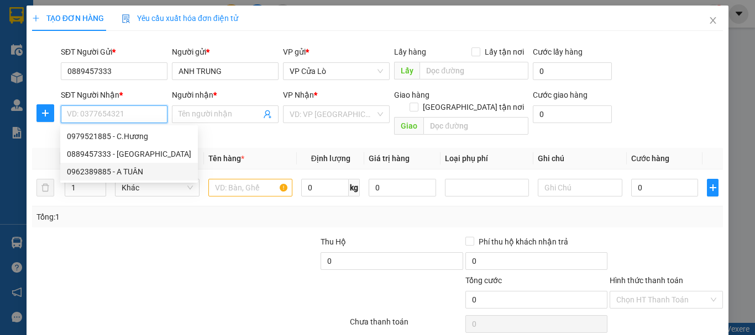
click at [92, 173] on div "0962389885 - A TUÂN" at bounding box center [129, 172] width 124 height 12
type input "0962389885"
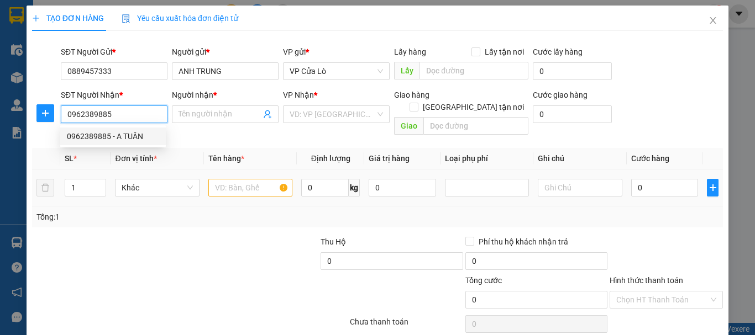
type input "A TUÂN"
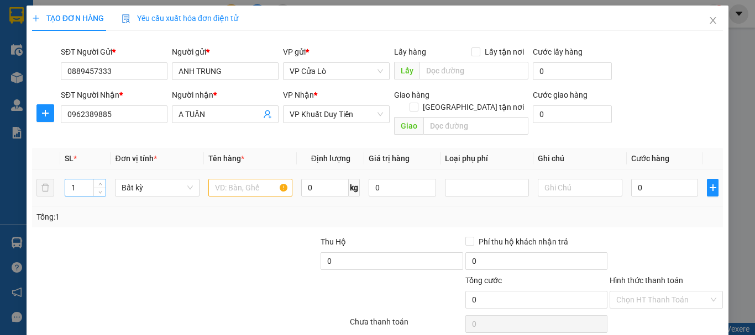
click at [80, 180] on input "1" at bounding box center [85, 188] width 41 height 17
type input "2"
click at [223, 179] on input "text" at bounding box center [250, 188] width 84 height 18
click at [304, 179] on input "0" at bounding box center [325, 188] width 48 height 18
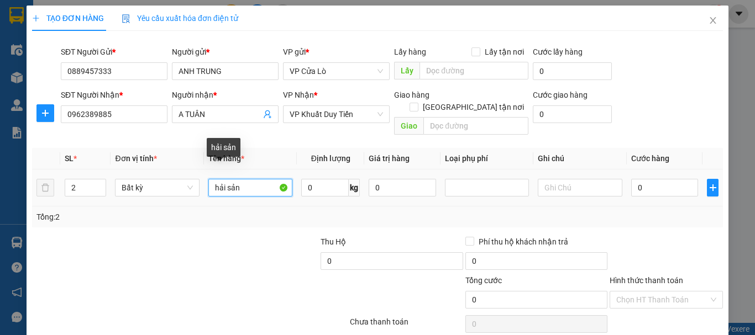
click at [246, 179] on input "hải sản" at bounding box center [250, 188] width 84 height 18
type input "hải sản+nc mắm"
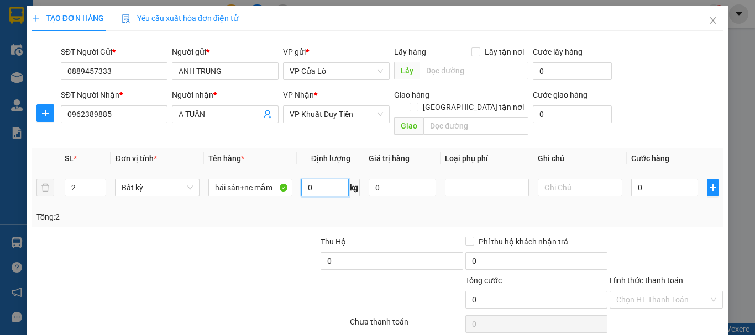
click at [316, 179] on input "0" at bounding box center [325, 188] width 48 height 18
type input "20"
click at [370, 207] on div "Tổng: 2" at bounding box center [377, 217] width 691 height 21
type input "50.000"
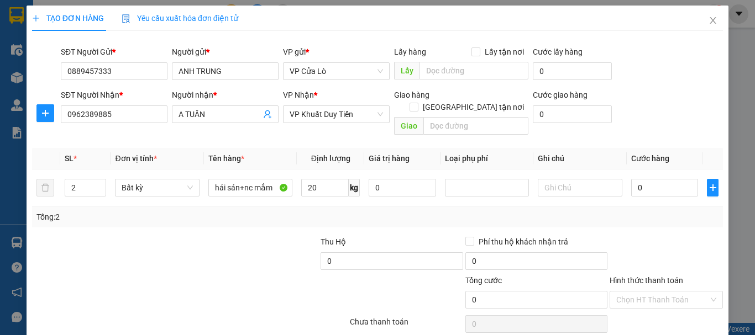
type input "50.000"
click at [635, 179] on input "50.000" at bounding box center [664, 188] width 67 height 18
click at [634, 179] on input "50.000" at bounding box center [664, 188] width 67 height 18
type input "0.000"
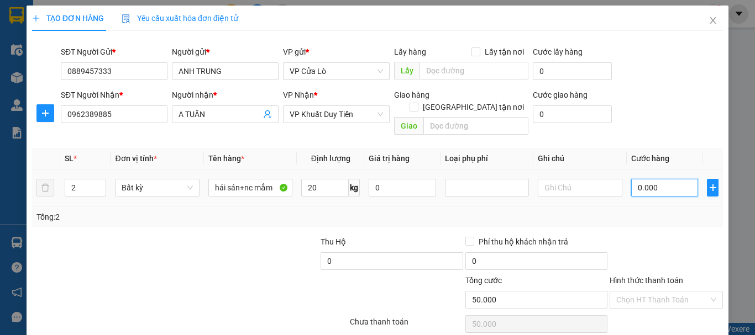
type input "0"
type input "60.000"
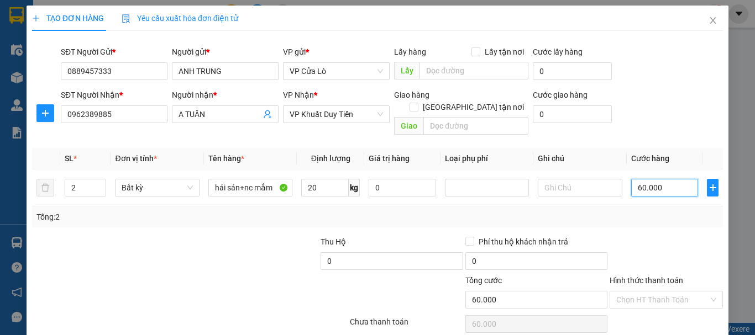
type input "60.000"
drag, startPoint x: 639, startPoint y: 221, endPoint x: 657, endPoint y: 213, distance: 19.0
click at [640, 221] on div "Transit Pickup Surcharge Ids Transit Deliver Surcharge Ids Transit Deliver Surc…" at bounding box center [377, 218] width 691 height 356
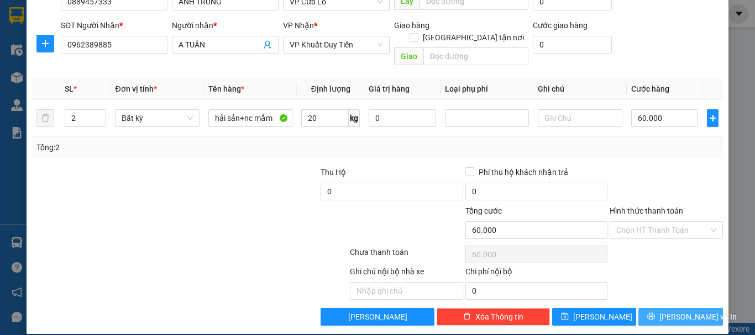
click at [672, 311] on span "[PERSON_NAME] và In" at bounding box center [697, 317] width 77 height 12
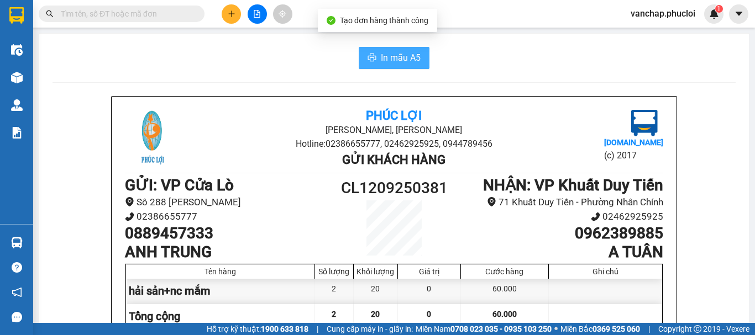
click at [406, 56] on span "In mẫu A5" at bounding box center [401, 58] width 40 height 14
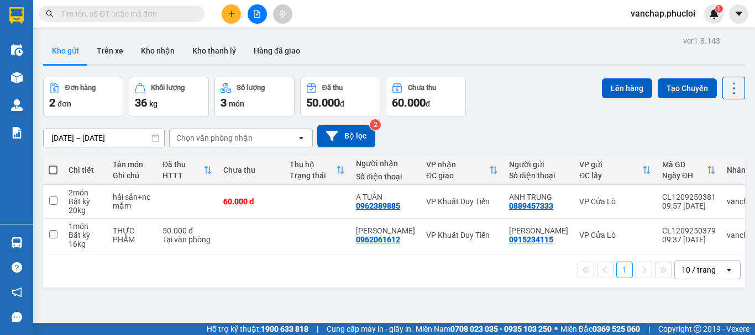
click at [254, 15] on icon "file-add" at bounding box center [257, 14] width 6 height 8
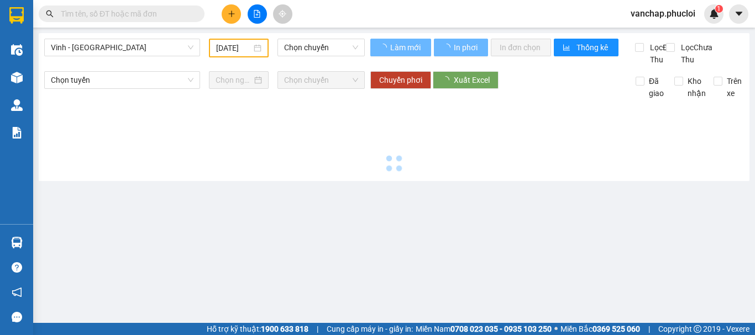
type input "[DATE]"
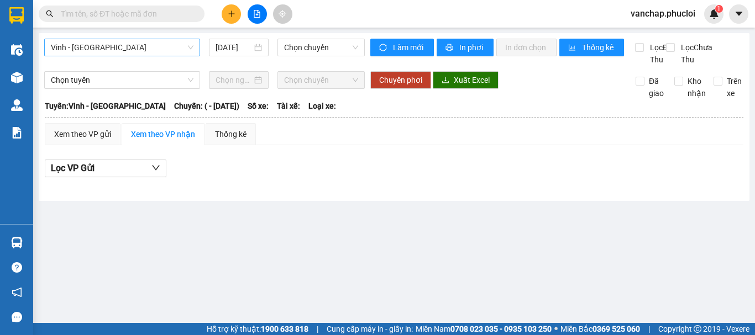
click at [113, 47] on span "Vinh - [GEOGRAPHIC_DATA]" at bounding box center [122, 47] width 143 height 17
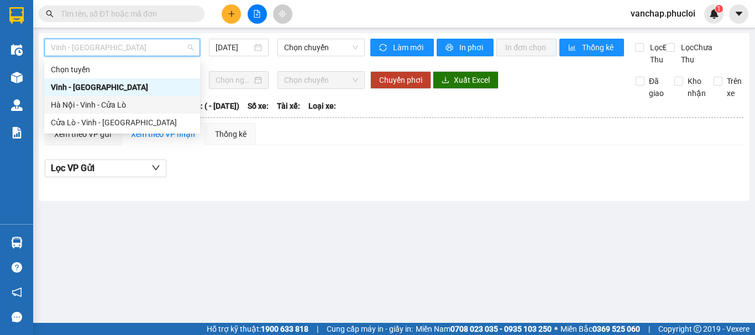
click at [98, 106] on div "Hà Nội - Vinh - Cửa Lò" at bounding box center [122, 105] width 143 height 12
type input "[DATE]"
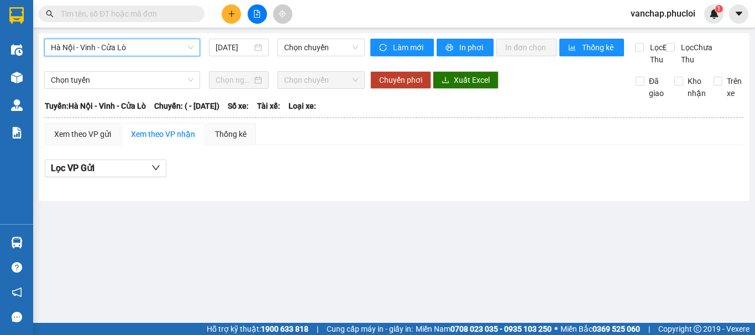
click at [125, 49] on span "Hà Nội - Vinh - Cửa Lò" at bounding box center [122, 47] width 143 height 17
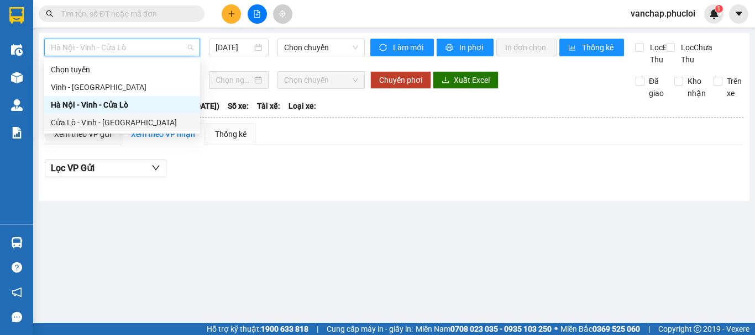
click at [97, 120] on div "Cửa Lò - Vinh - [GEOGRAPHIC_DATA]" at bounding box center [122, 123] width 143 height 12
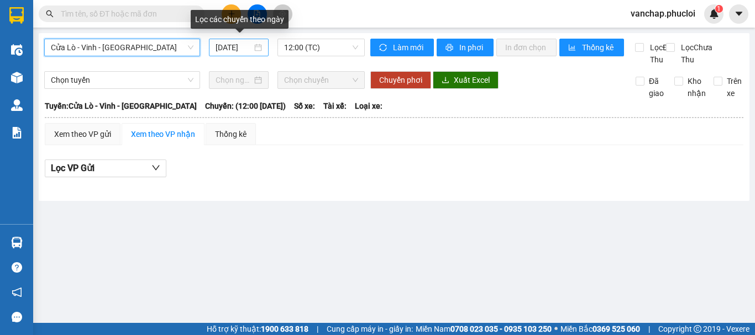
click at [266, 48] on div "[DATE]" at bounding box center [239, 48] width 60 height 18
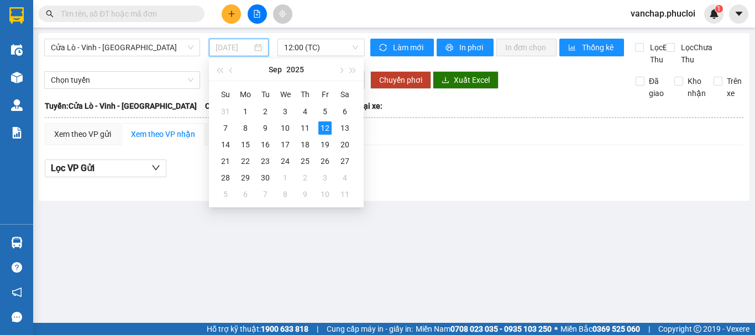
type input "[DATE]"
click at [326, 128] on div "12" at bounding box center [324, 128] width 13 height 13
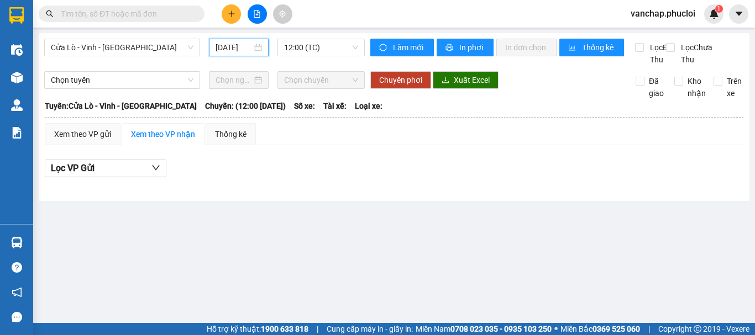
scroll to position [0, 0]
click at [91, 42] on span "Cửa Lò - Vinh - [GEOGRAPHIC_DATA]" at bounding box center [122, 47] width 143 height 17
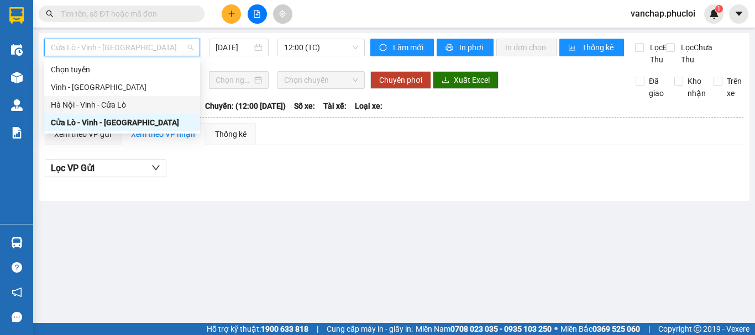
click at [96, 103] on div "Hà Nội - Vinh - Cửa Lò" at bounding box center [122, 105] width 143 height 12
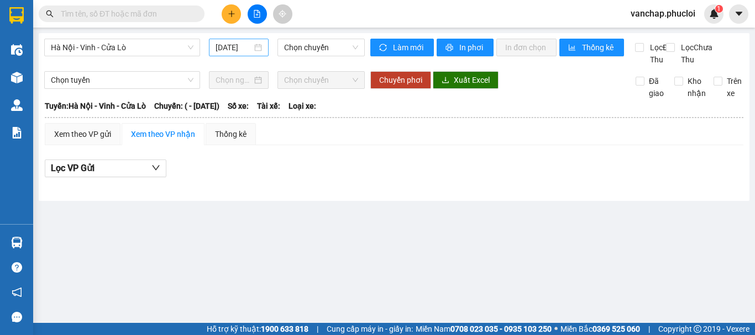
click at [260, 51] on div "[DATE]" at bounding box center [239, 47] width 46 height 12
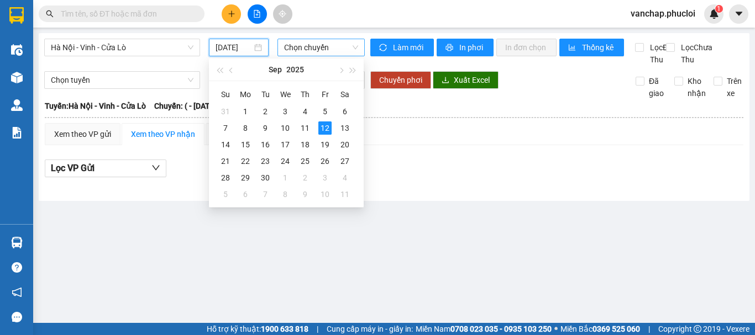
click at [314, 54] on span "Chọn chuyến" at bounding box center [321, 47] width 74 height 17
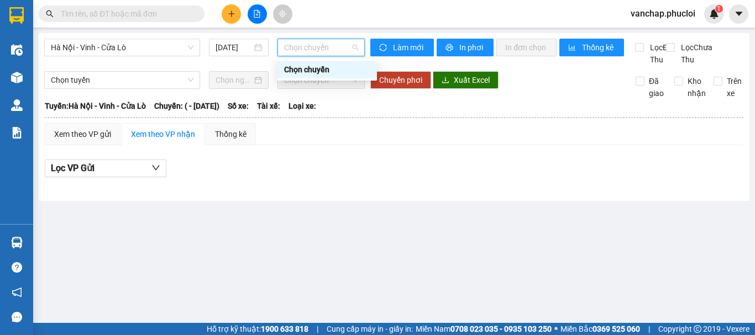
scroll to position [0, 0]
click at [262, 52] on div "[DATE]" at bounding box center [239, 47] width 46 height 12
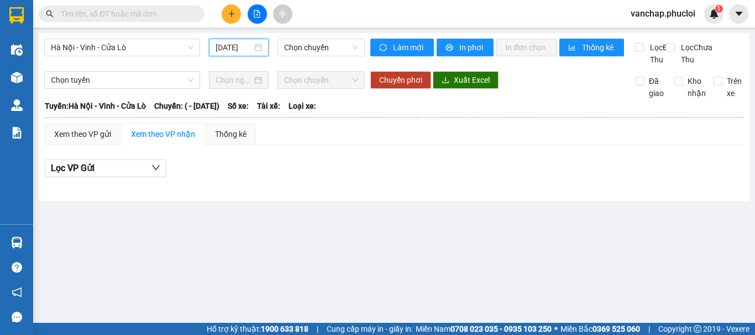
scroll to position [0, 3]
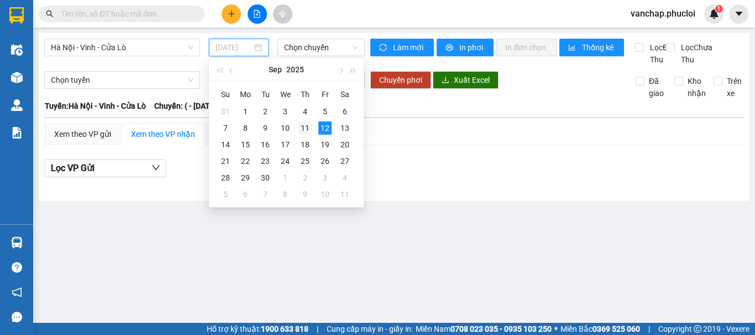
click at [307, 133] on div "11" at bounding box center [304, 128] width 13 height 13
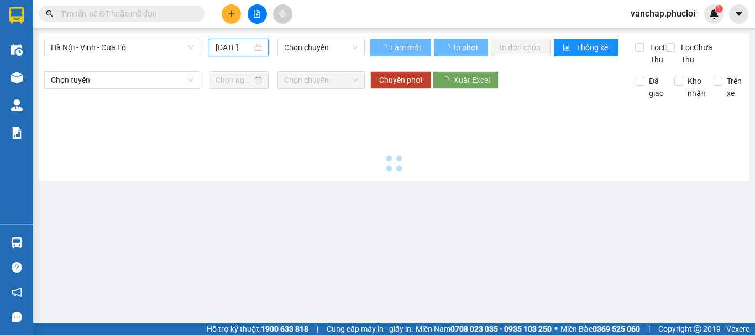
type input "[DATE]"
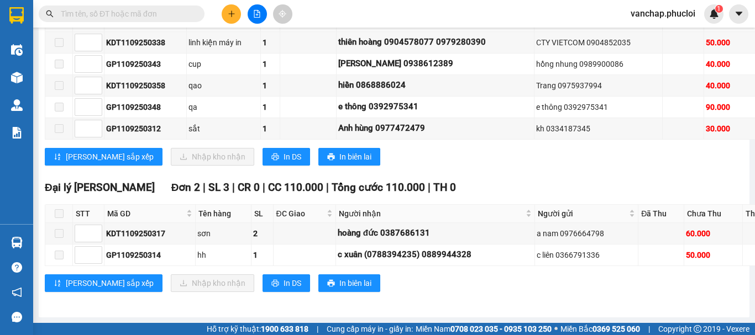
scroll to position [2084, 0]
